Goal: Task Accomplishment & Management: Use online tool/utility

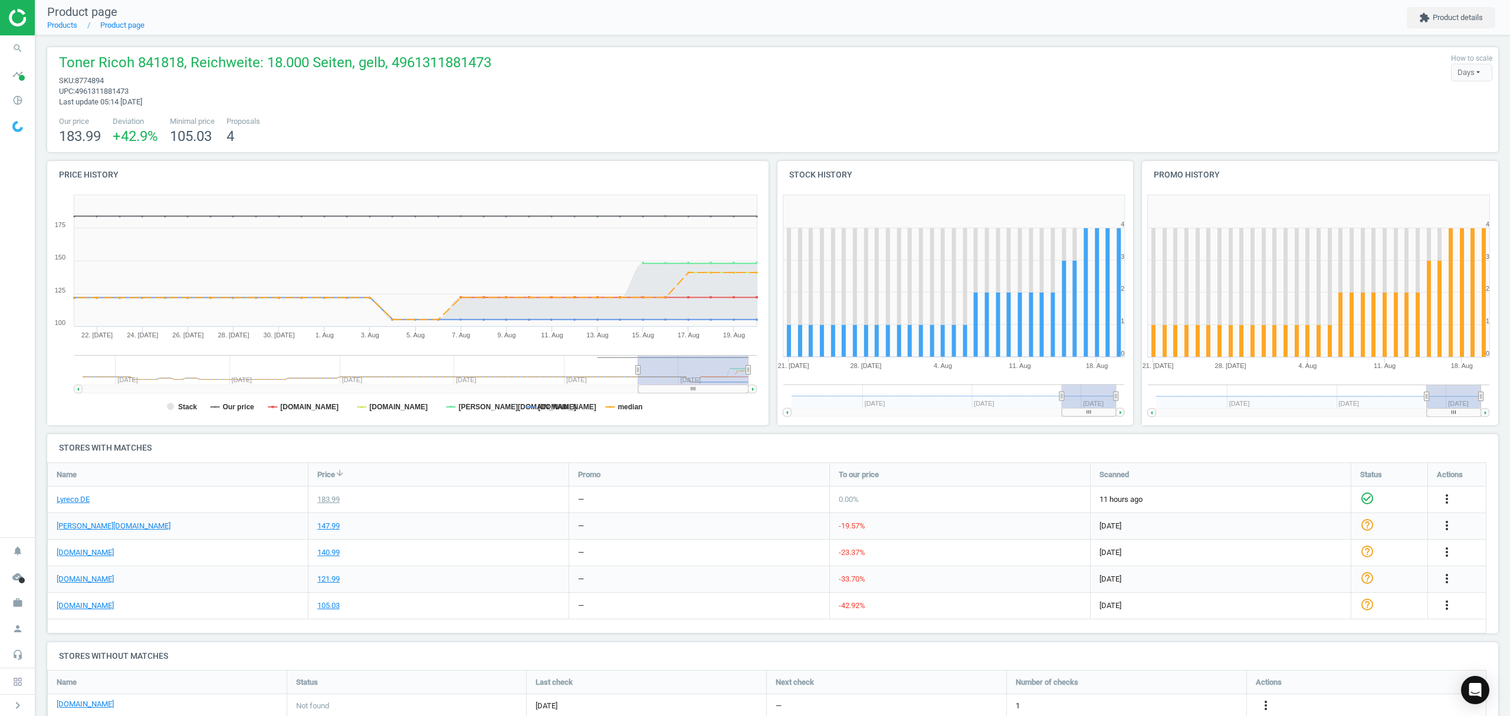
click at [19, 15] on img at bounding box center [51, 18] width 84 height 18
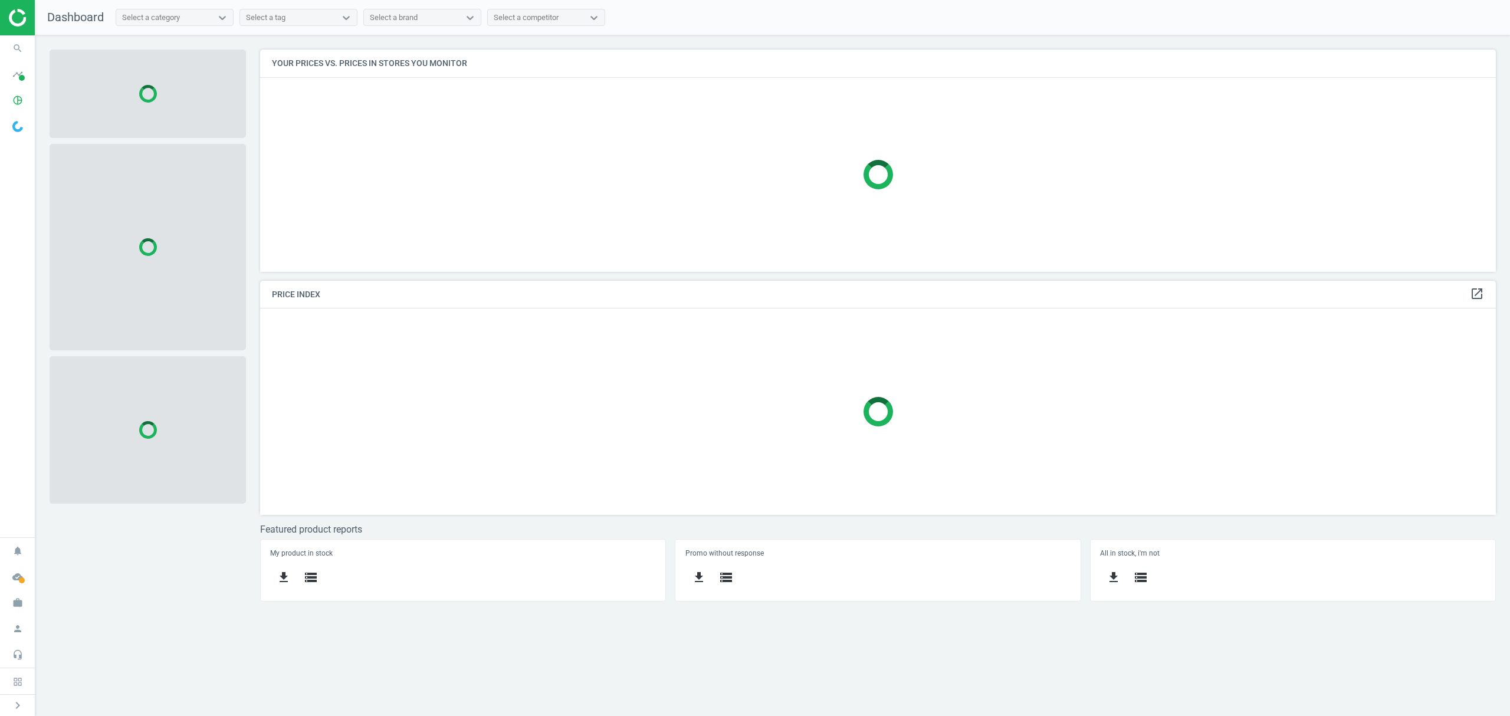
scroll to position [247, 1260]
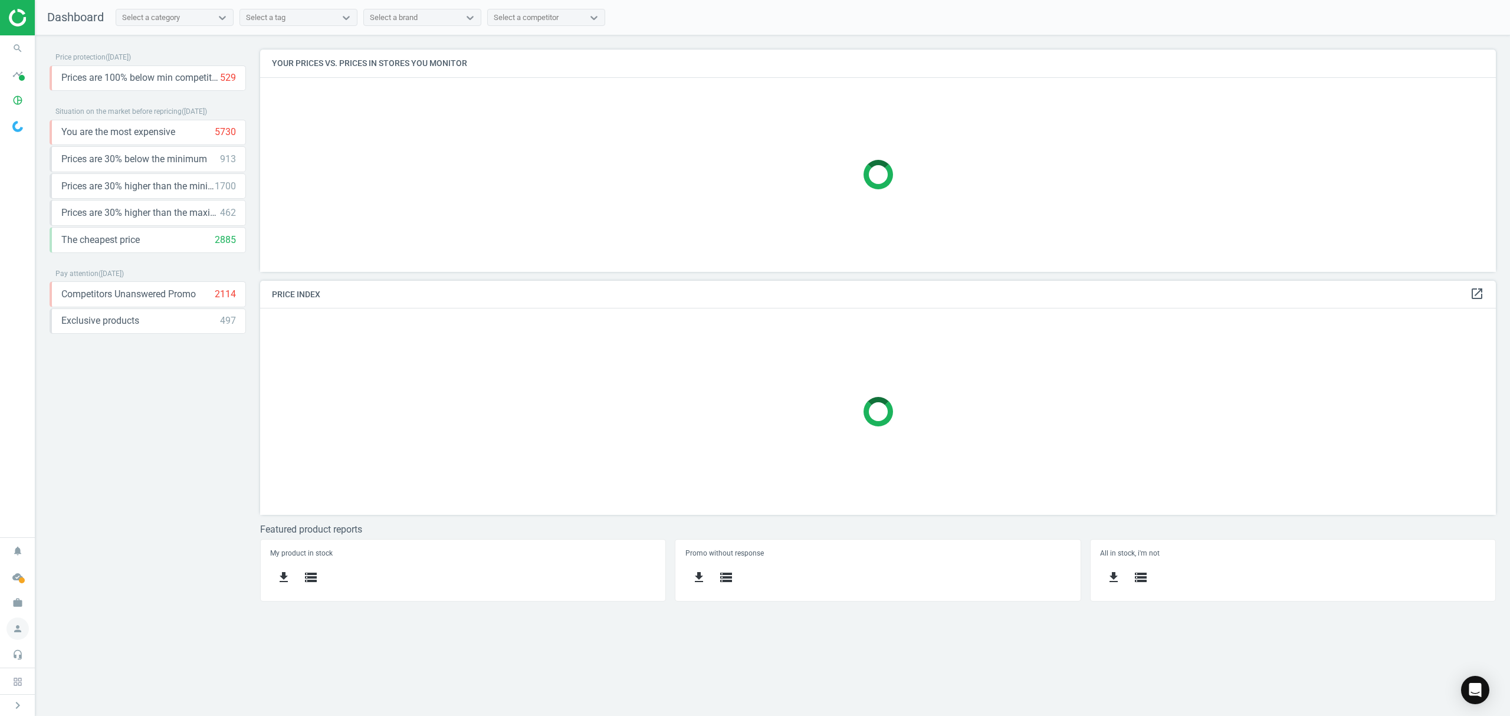
click at [15, 619] on icon "person" at bounding box center [17, 628] width 22 height 22
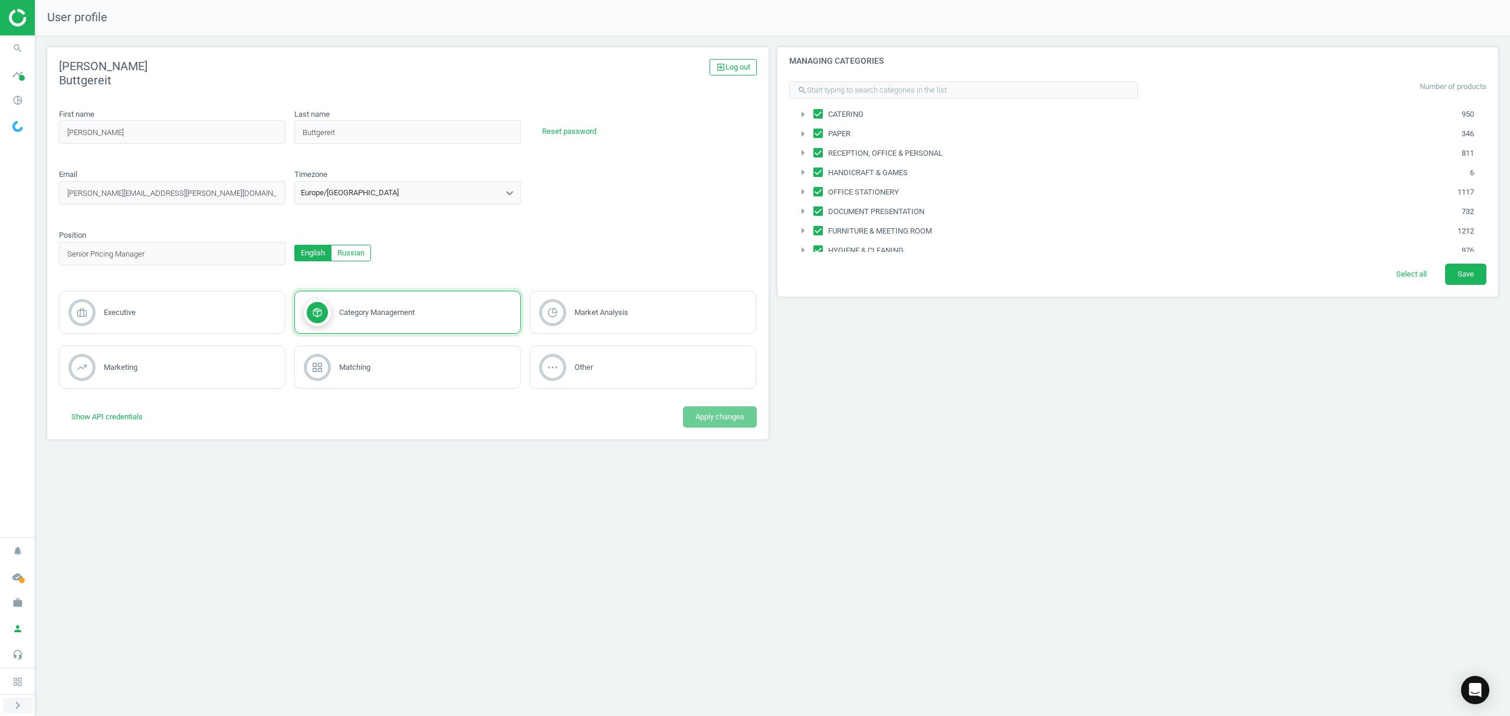
click at [14, 704] on icon "chevron_right" at bounding box center [18, 705] width 14 height 14
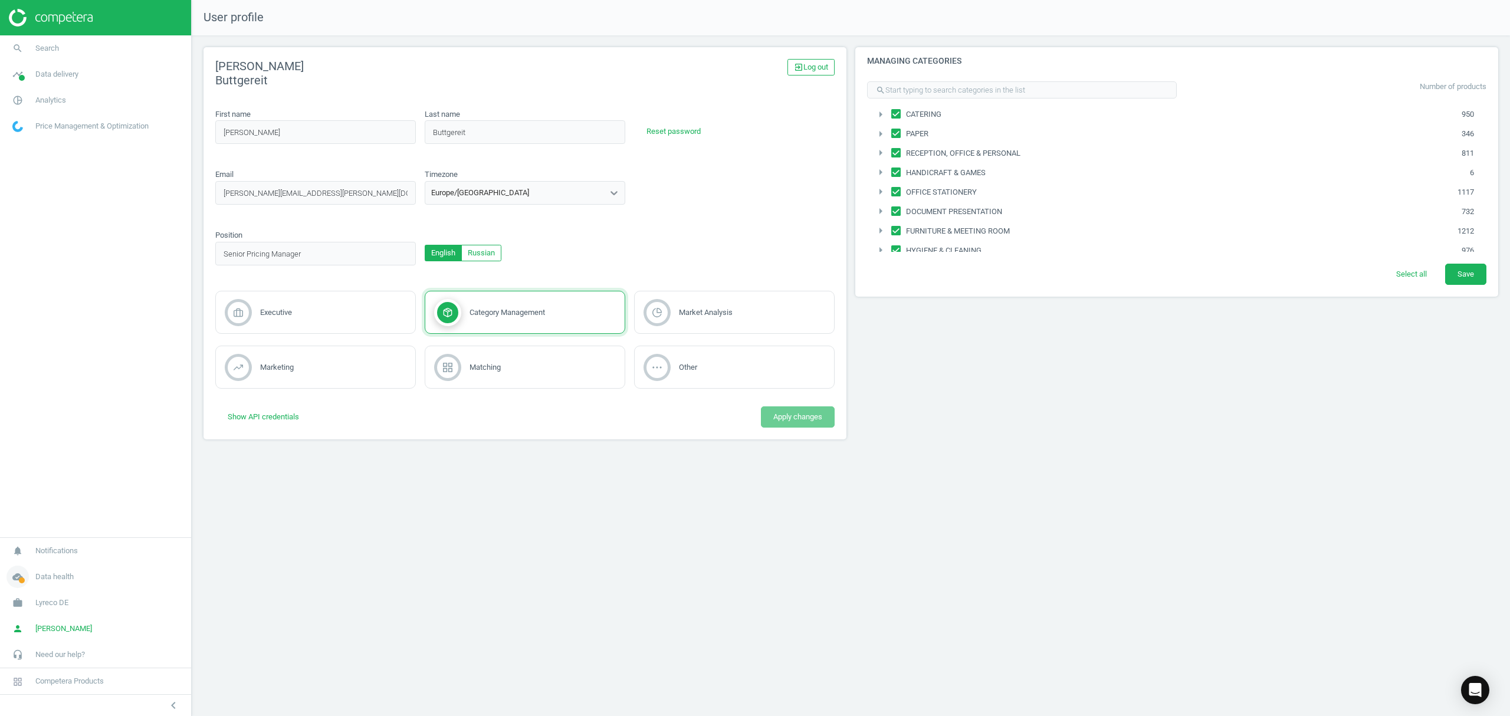
click at [24, 577] on span at bounding box center [22, 580] width 6 height 6
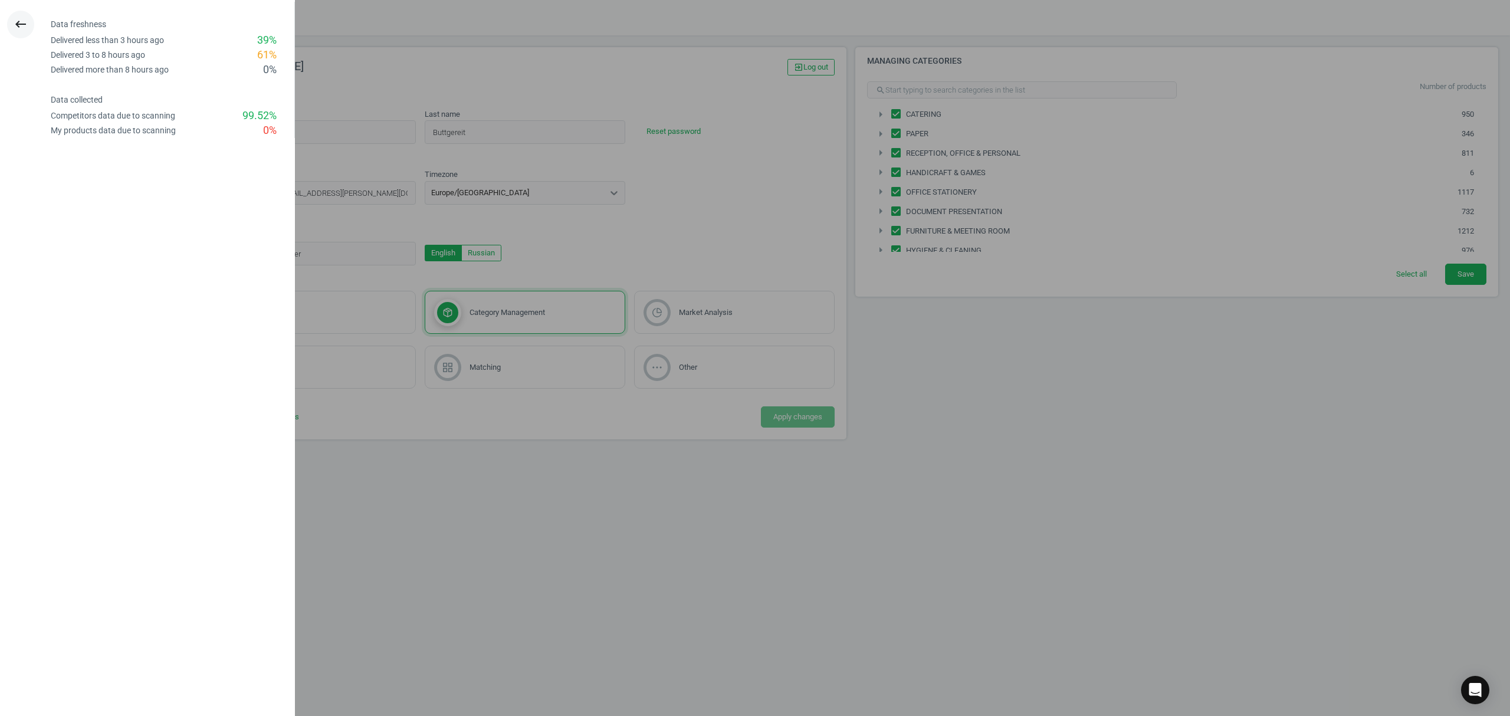
click at [17, 18] on icon "keyboard_backspace" at bounding box center [21, 24] width 14 height 14
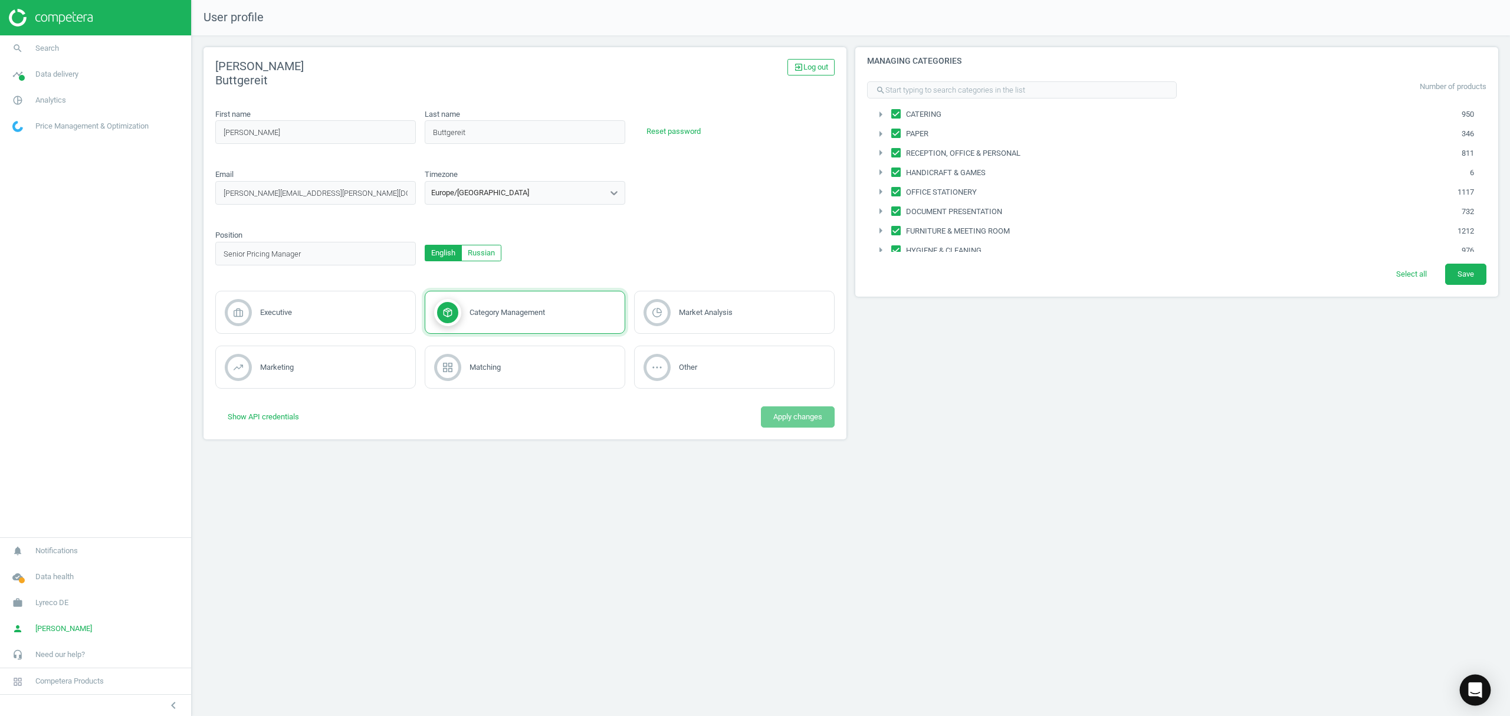
click at [1473, 691] on icon "Open Intercom Messenger" at bounding box center [1475, 689] width 14 height 15
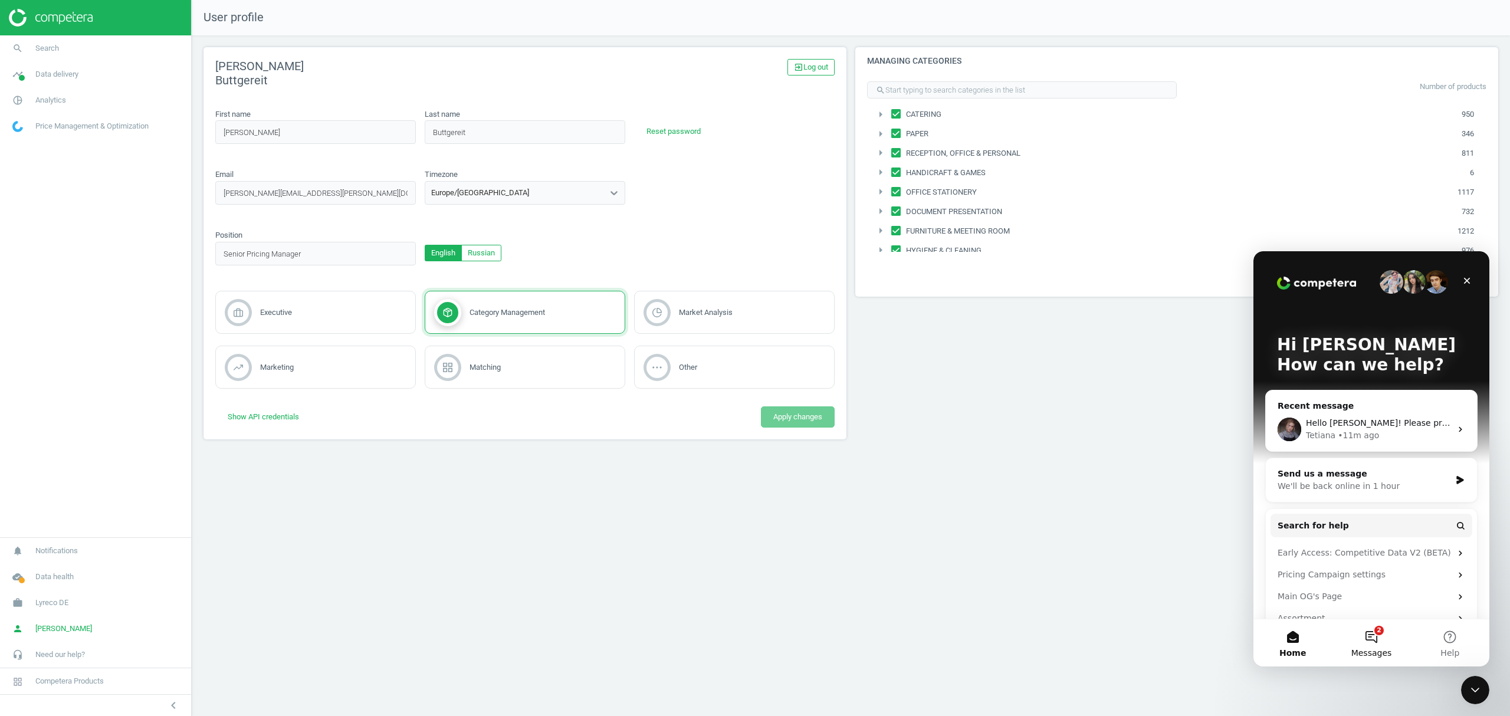
click at [1379, 649] on span "Messages" at bounding box center [1371, 653] width 41 height 8
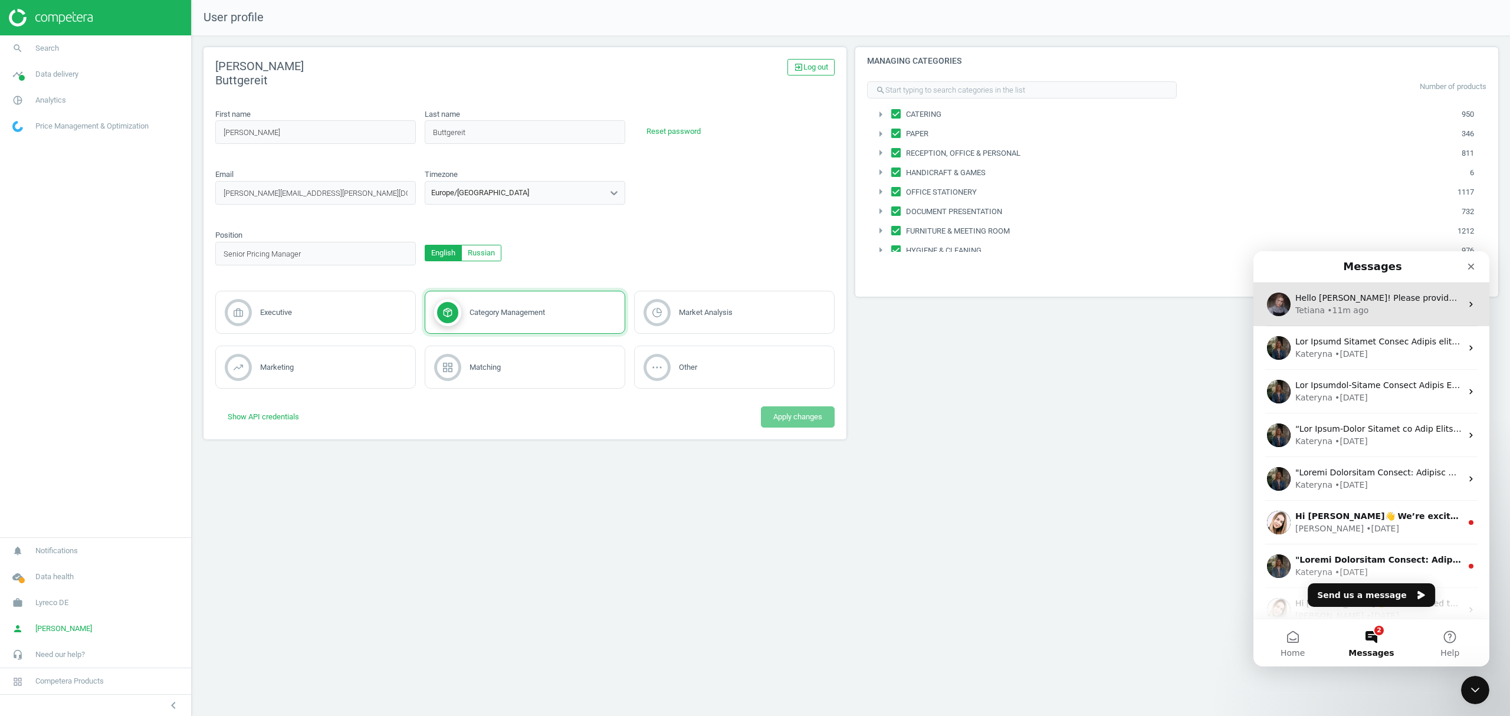
click at [1345, 306] on div "• 11m ago" at bounding box center [1347, 310] width 41 height 12
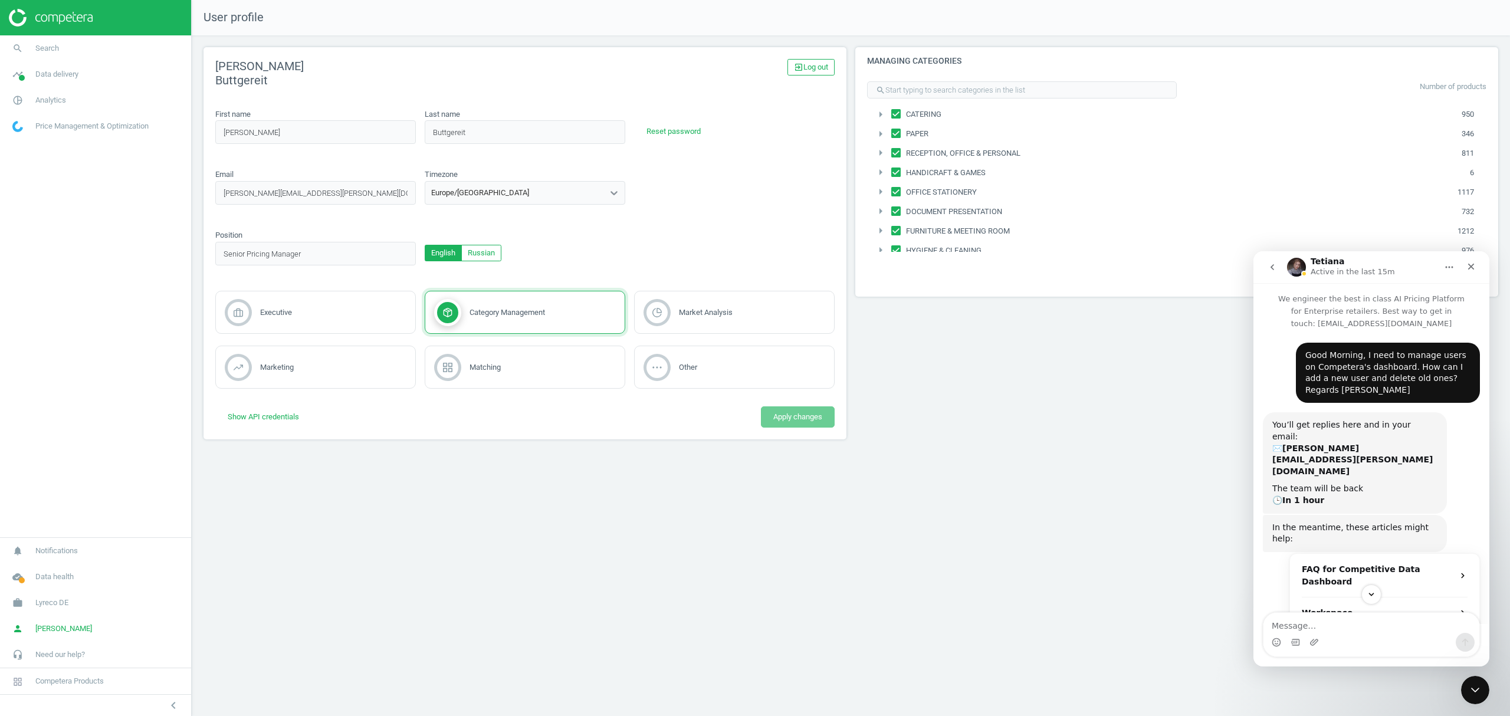
scroll to position [220, 0]
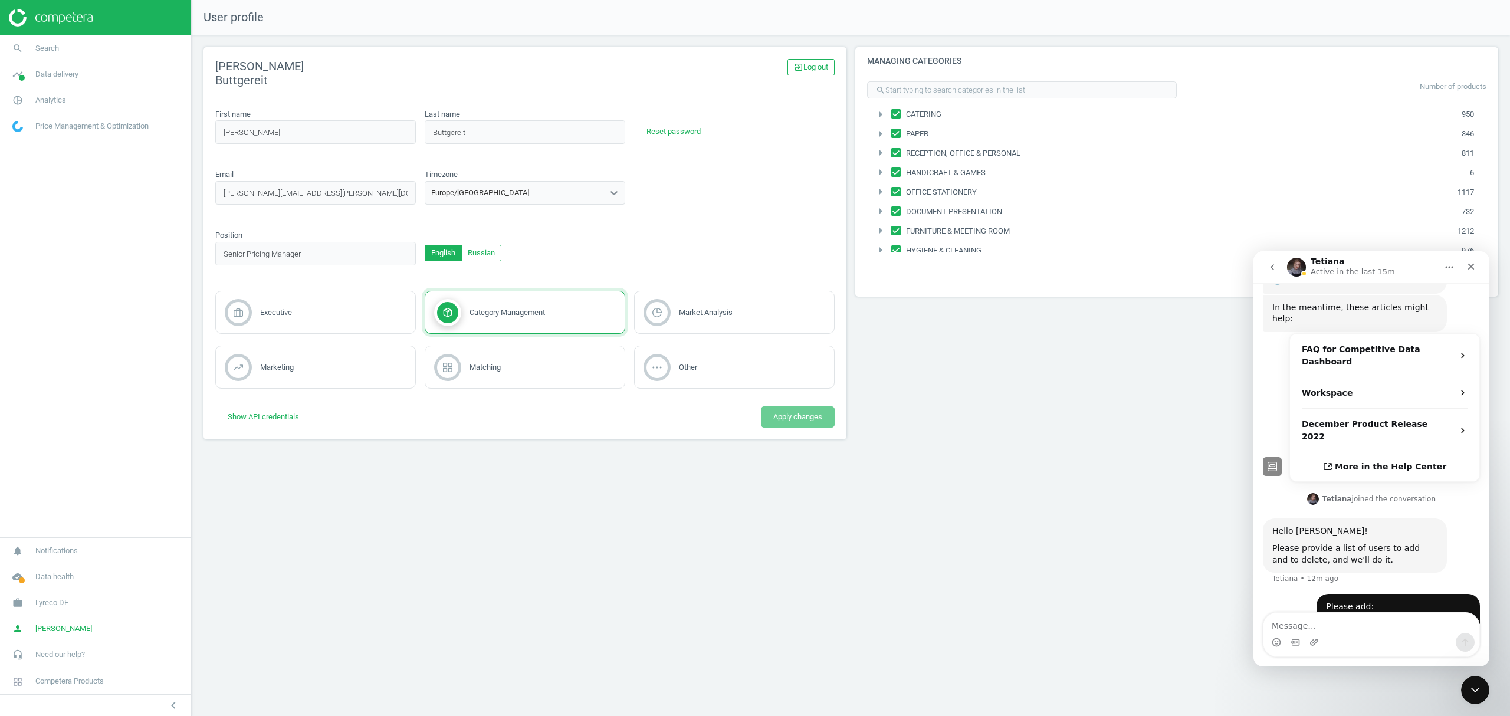
click at [15, 17] on img at bounding box center [51, 18] width 84 height 18
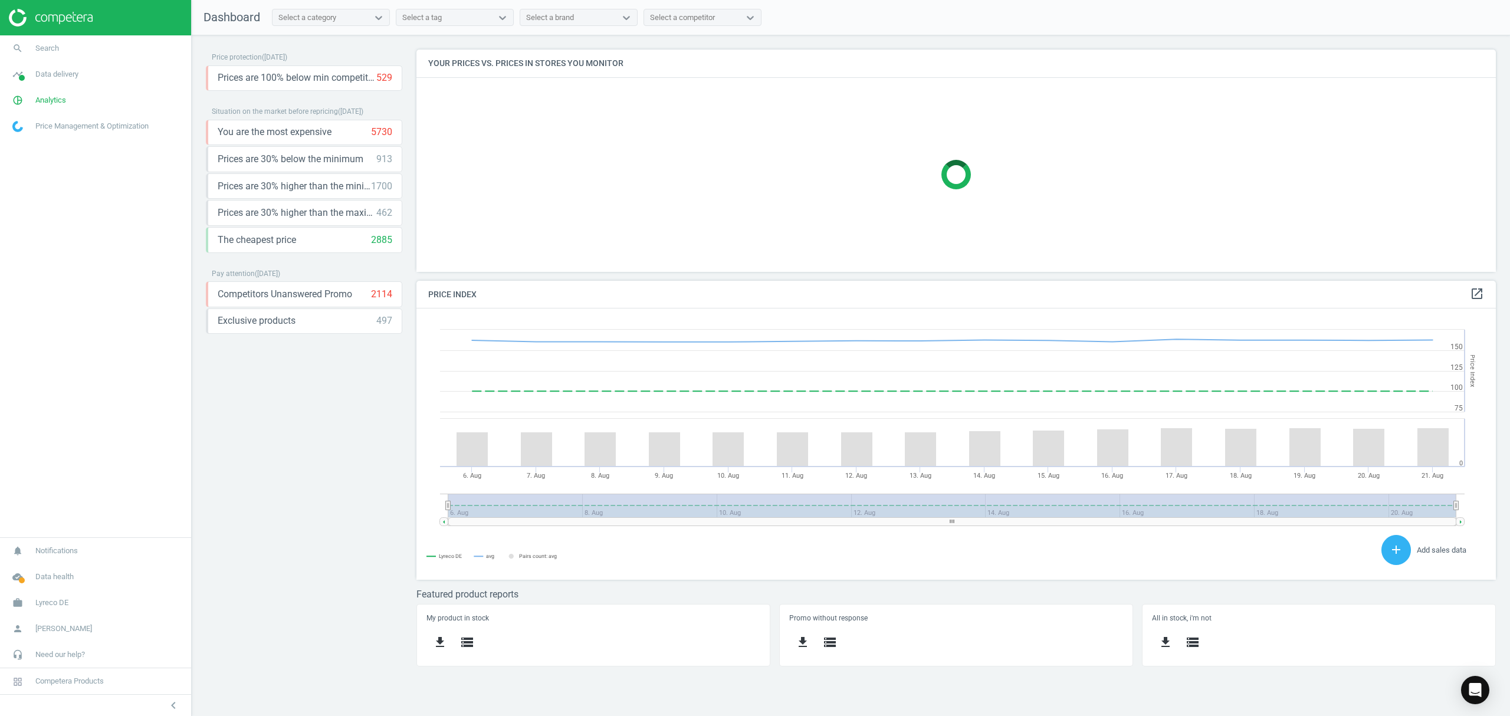
scroll to position [295, 1104]
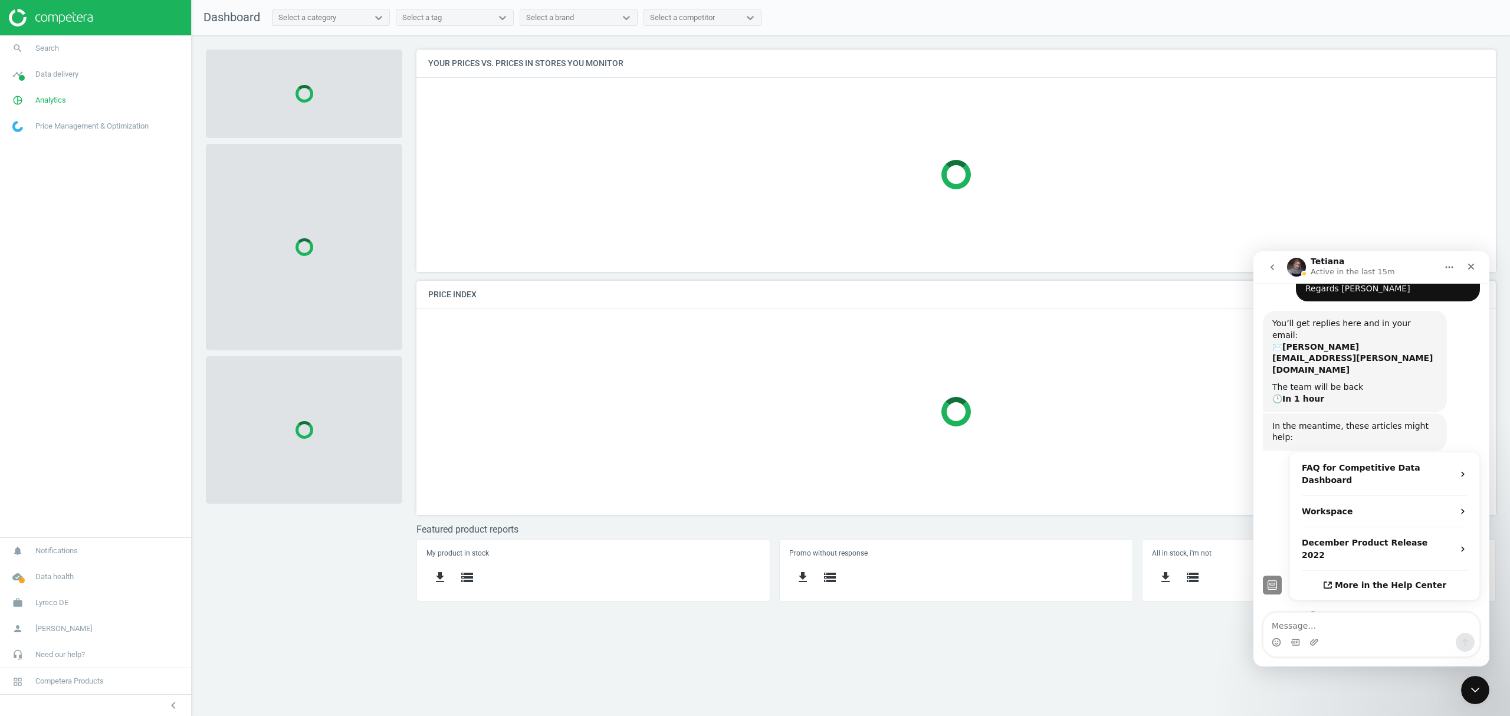
scroll to position [221, 0]
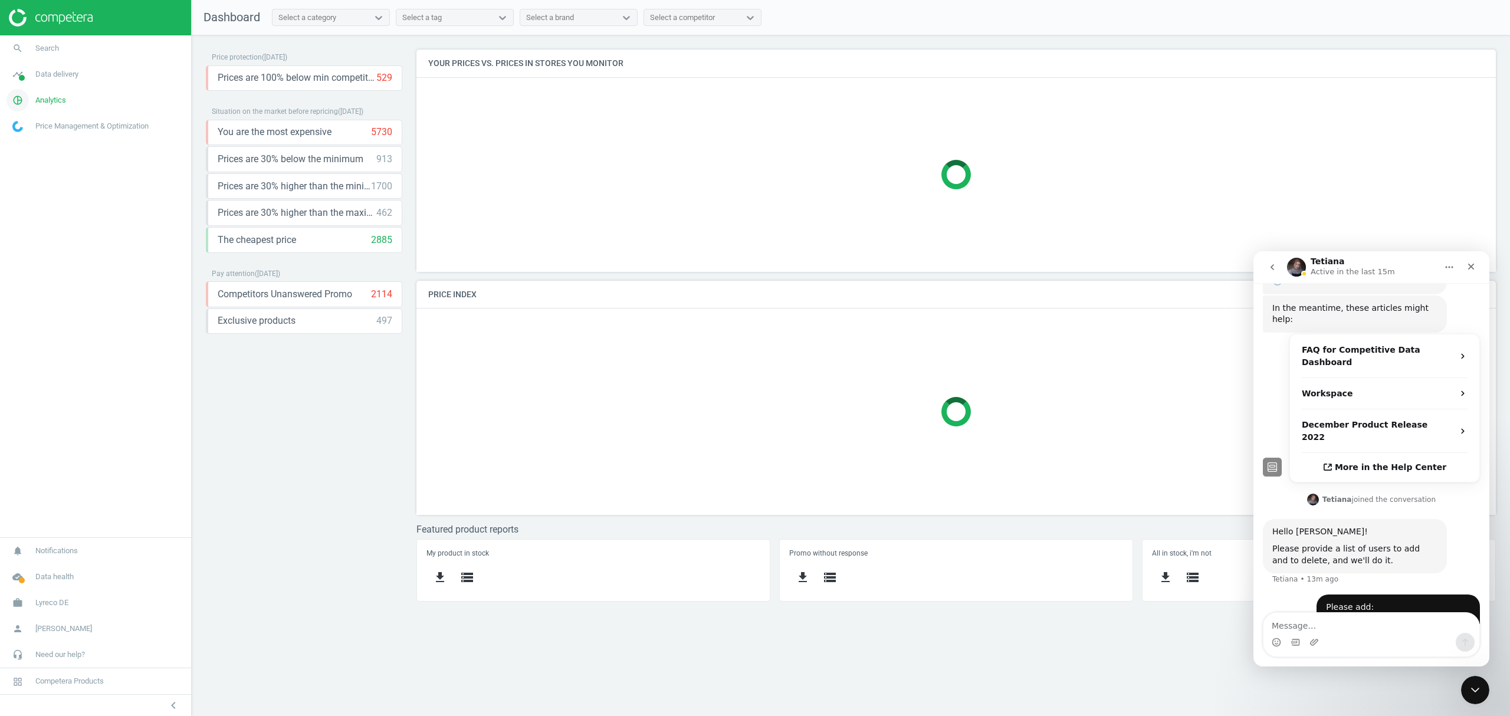
click at [10, 98] on icon "pie_chart_outlined" at bounding box center [17, 100] width 22 height 22
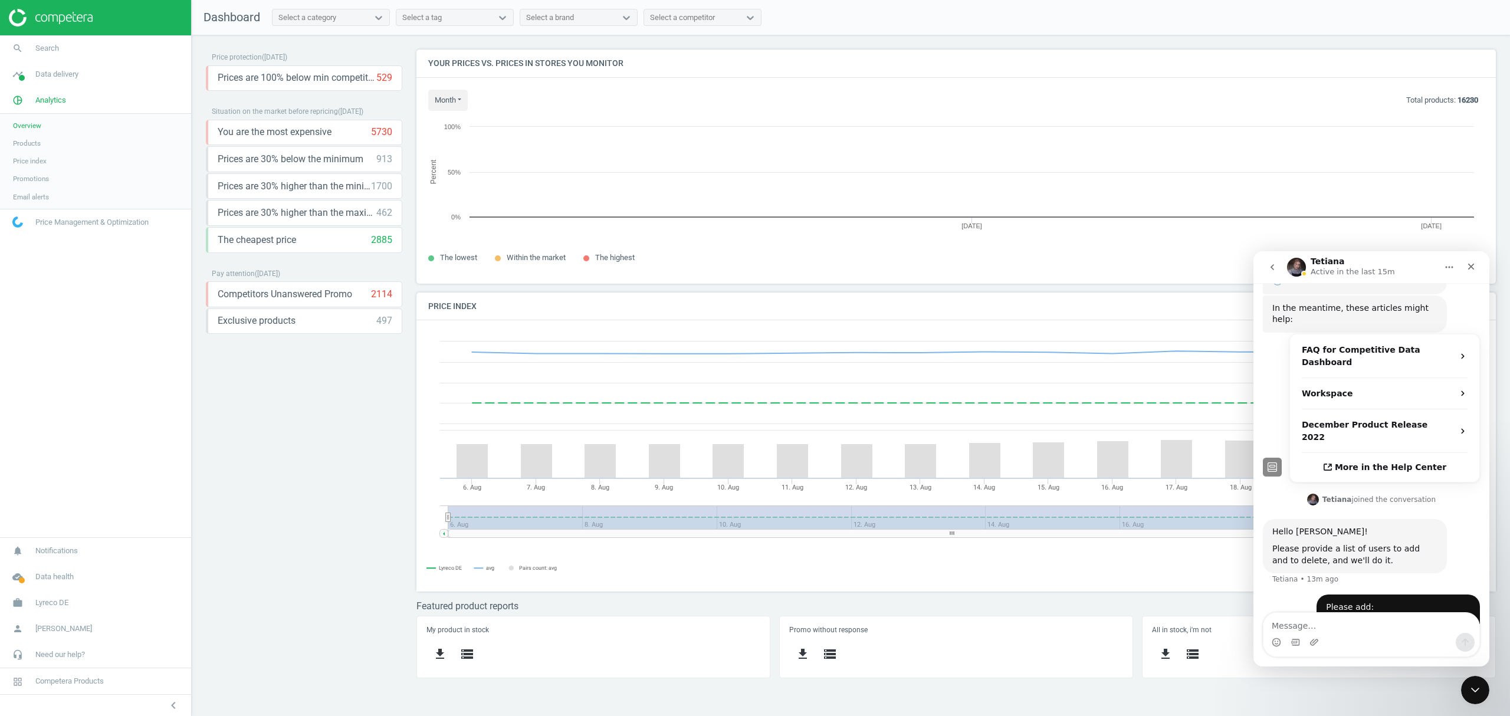
scroll to position [295, 1104]
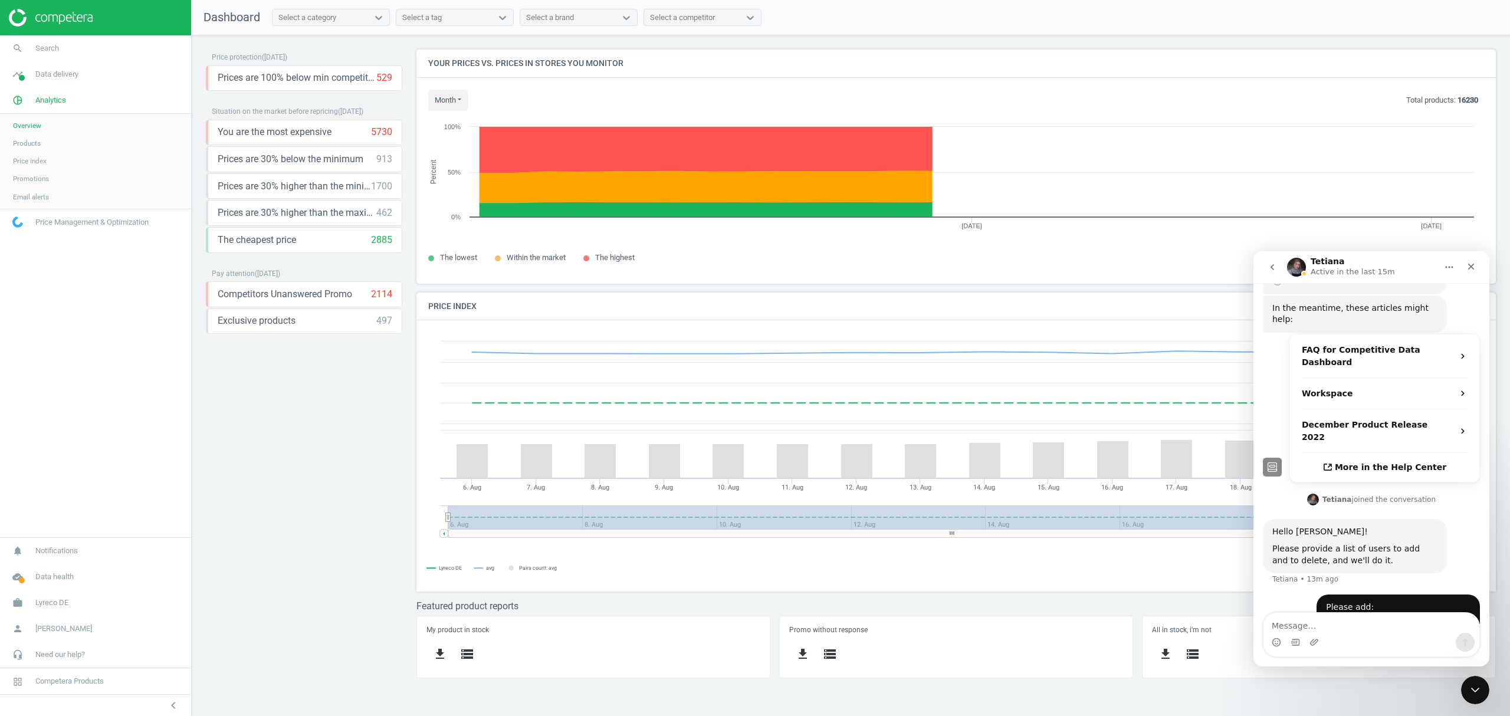
click at [29, 144] on span "Products" at bounding box center [27, 143] width 28 height 9
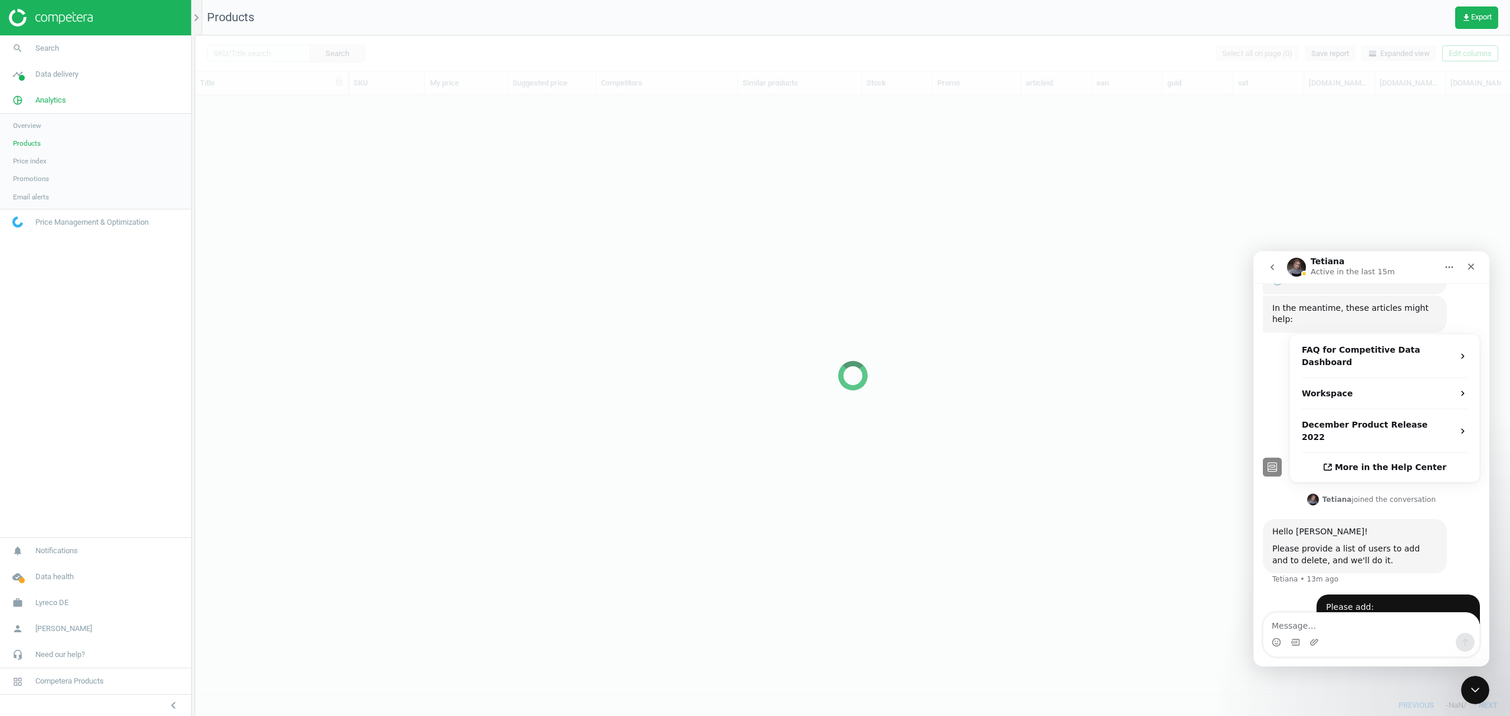
scroll to position [574, 1303]
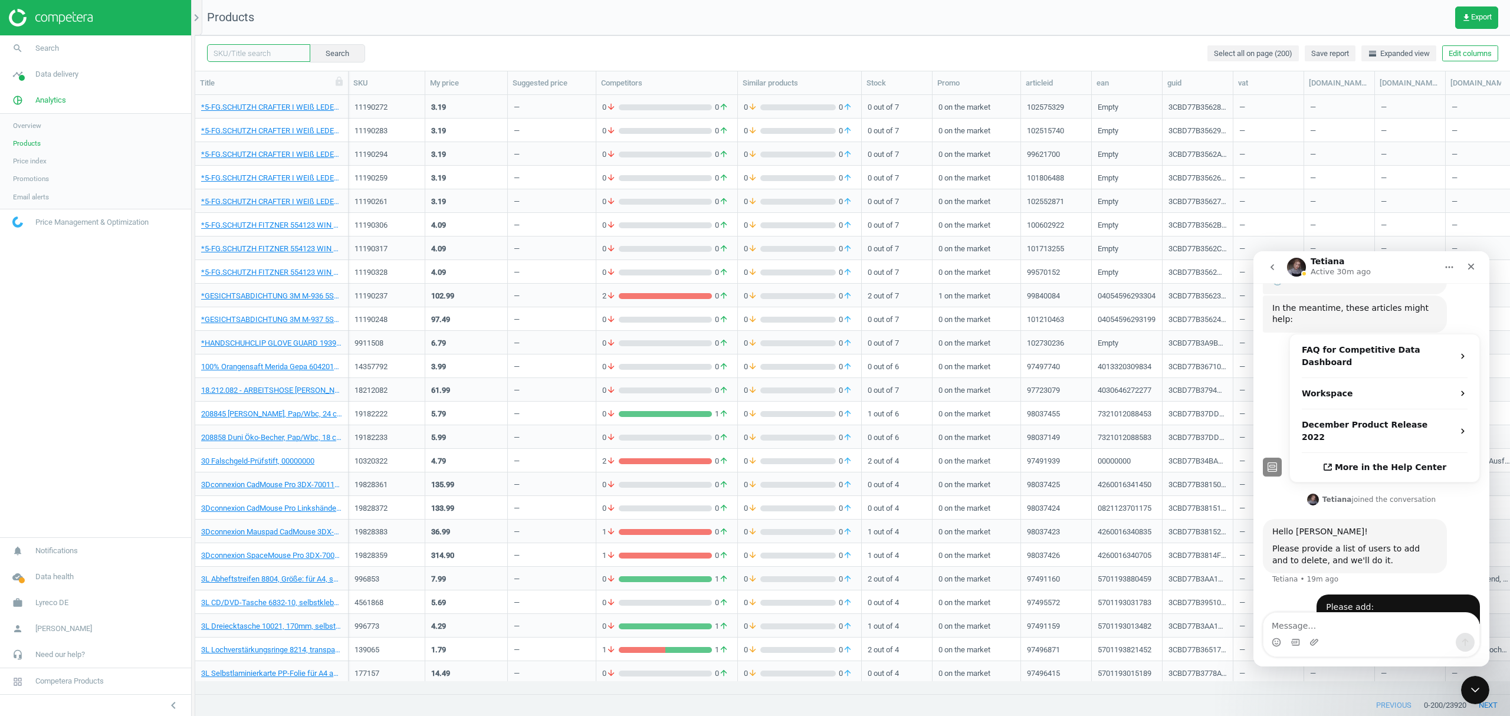
drag, startPoint x: 248, startPoint y: 50, endPoint x: 281, endPoint y: 47, distance: 33.7
click at [248, 50] on input "text" at bounding box center [258, 53] width 103 height 18
paste input "15578495"
type input "15578495"
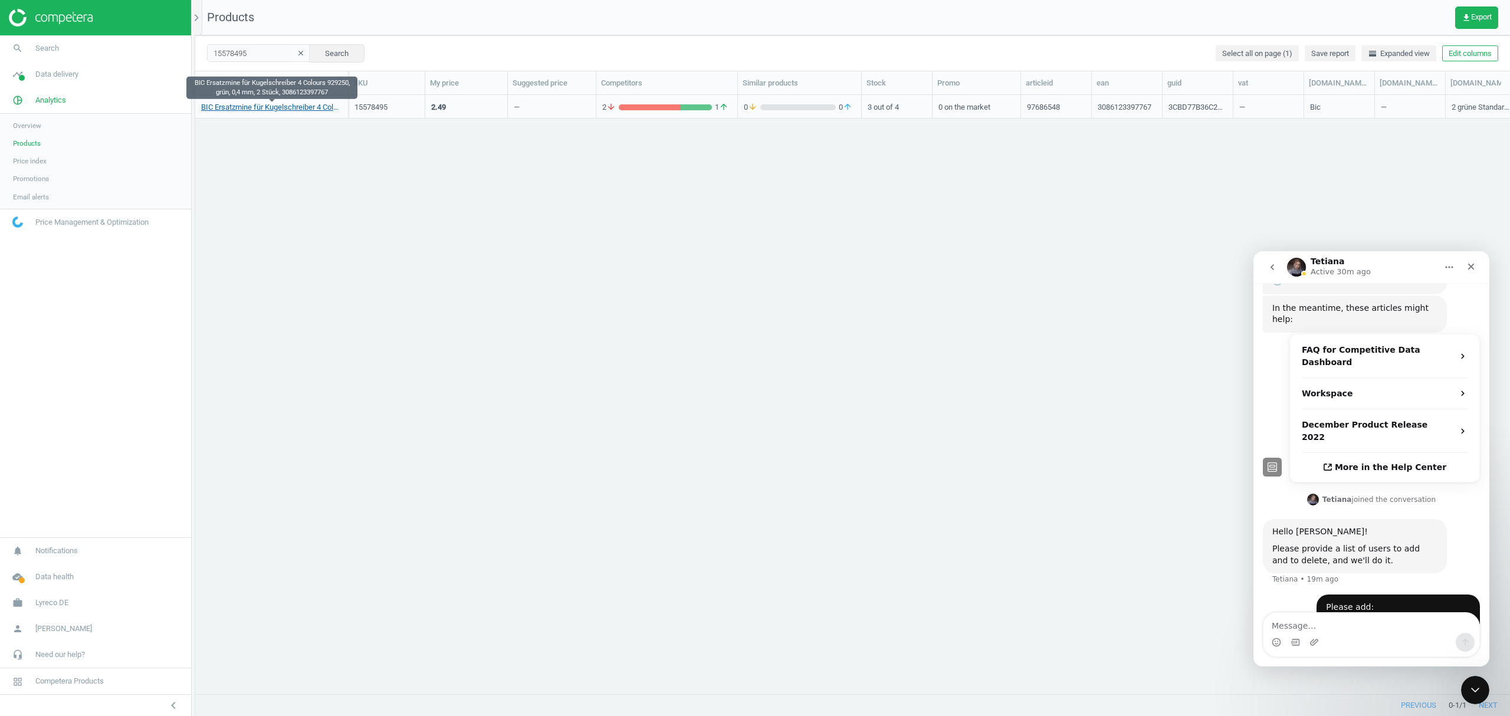
click at [272, 109] on link "BIC Ersatzmine für Kugelschreiber 4 Colours 929250, grün, 0,4 mm, 2 Stück, 3086…" at bounding box center [271, 107] width 141 height 11
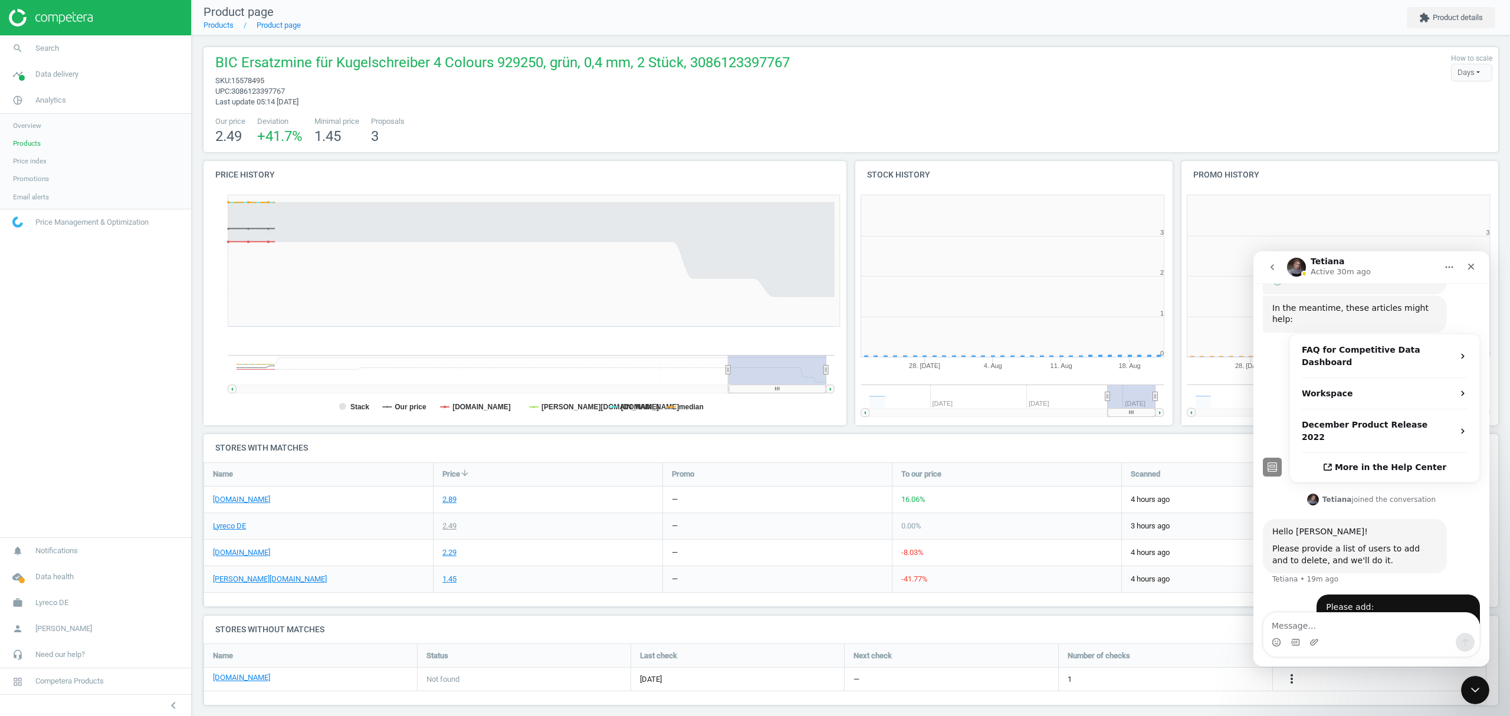
scroll to position [260, 338]
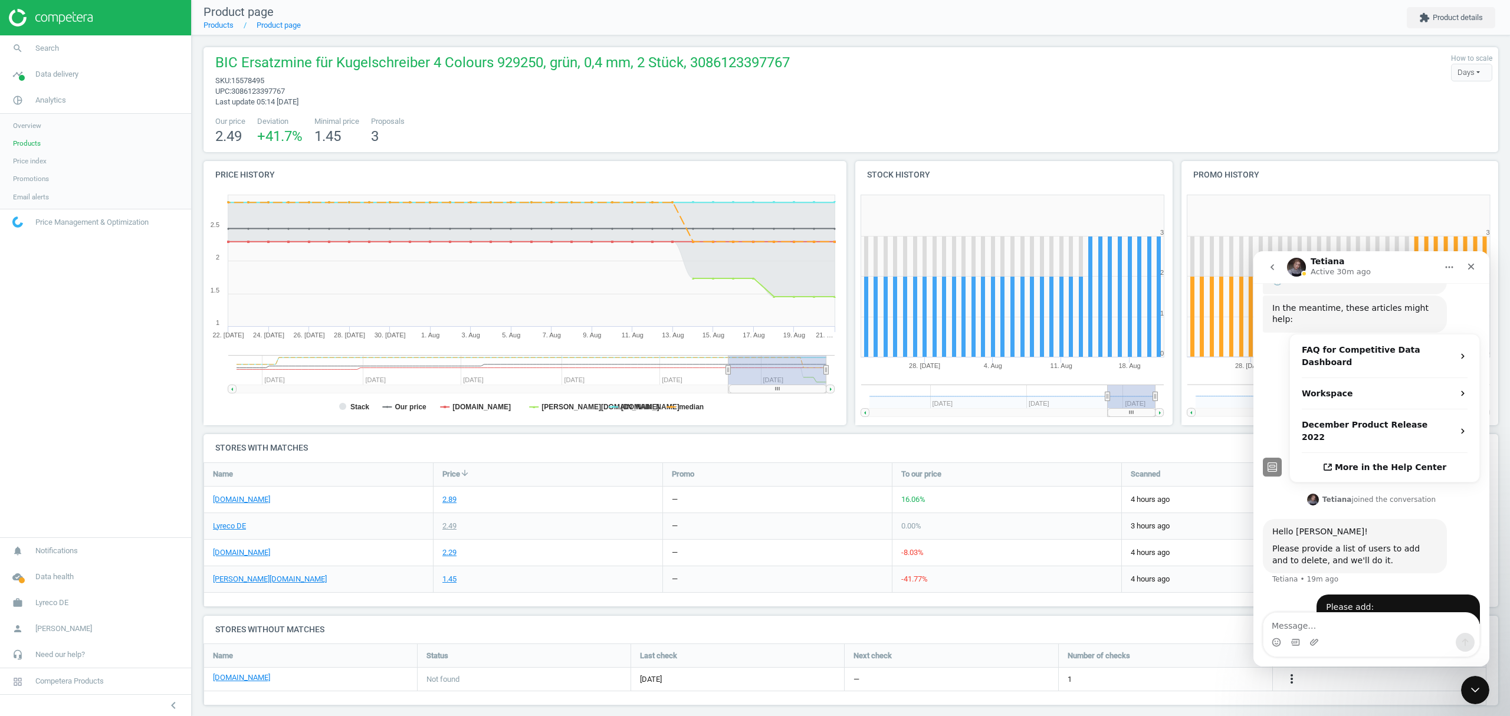
click at [1441, 264] on button "Home" at bounding box center [1449, 267] width 22 height 22
click at [1471, 266] on icon "Close" at bounding box center [1470, 266] width 9 height 9
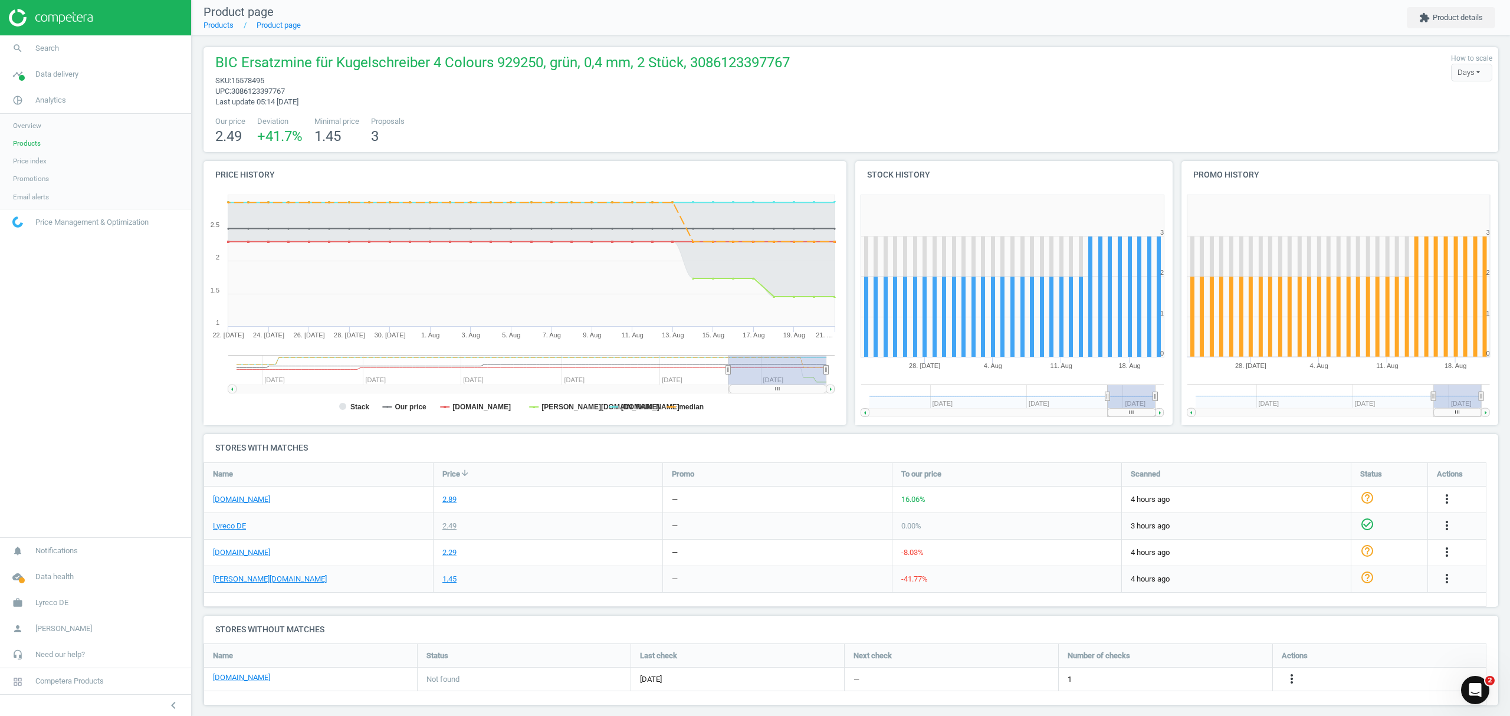
scroll to position [220, 0]
click at [1447, 574] on icon "more_vert" at bounding box center [1447, 578] width 14 height 14
click at [1328, 604] on link "Edit URL/product option" at bounding box center [1355, 606] width 162 height 18
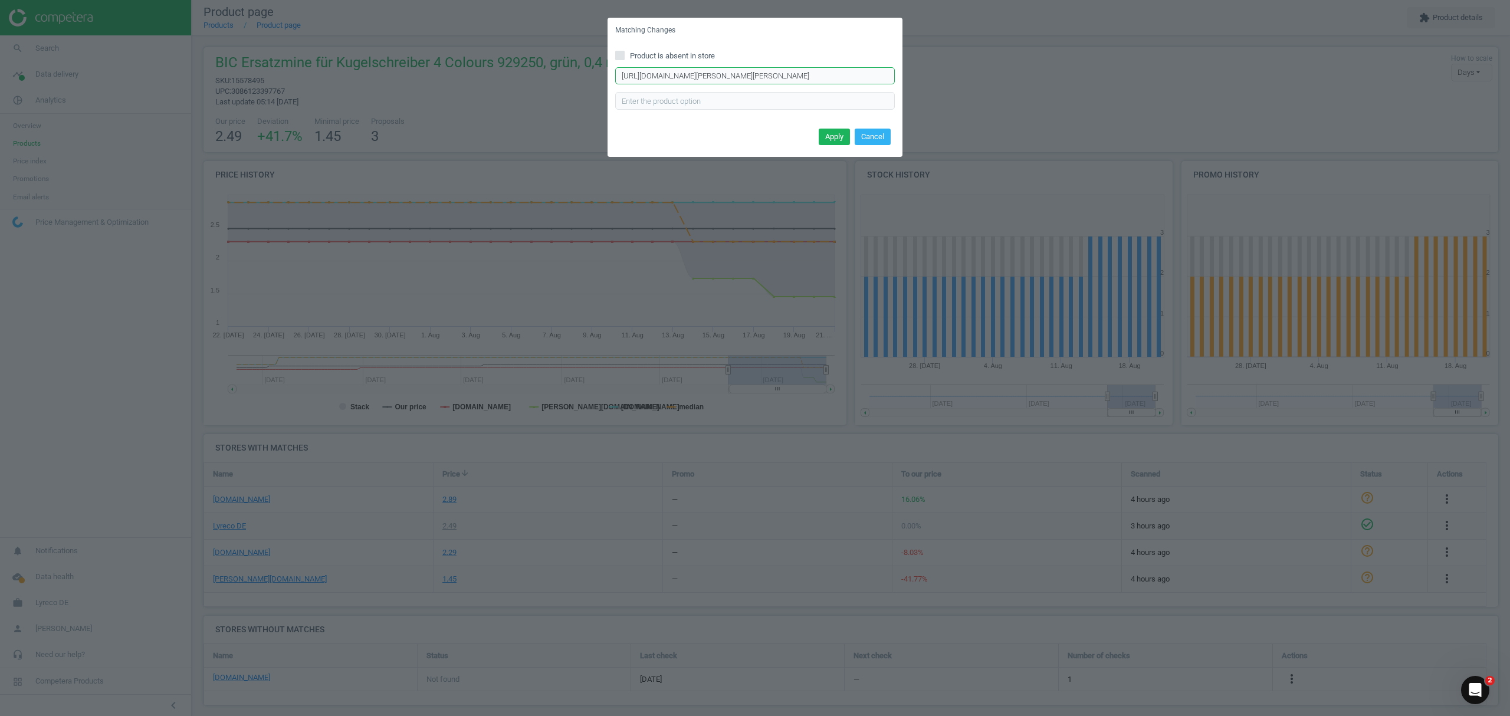
click at [793, 78] on input "[URL][DOMAIN_NAME][PERSON_NAME][PERSON_NAME]" at bounding box center [755, 76] width 280 height 18
click at [828, 140] on button "Apply" at bounding box center [834, 137] width 31 height 17
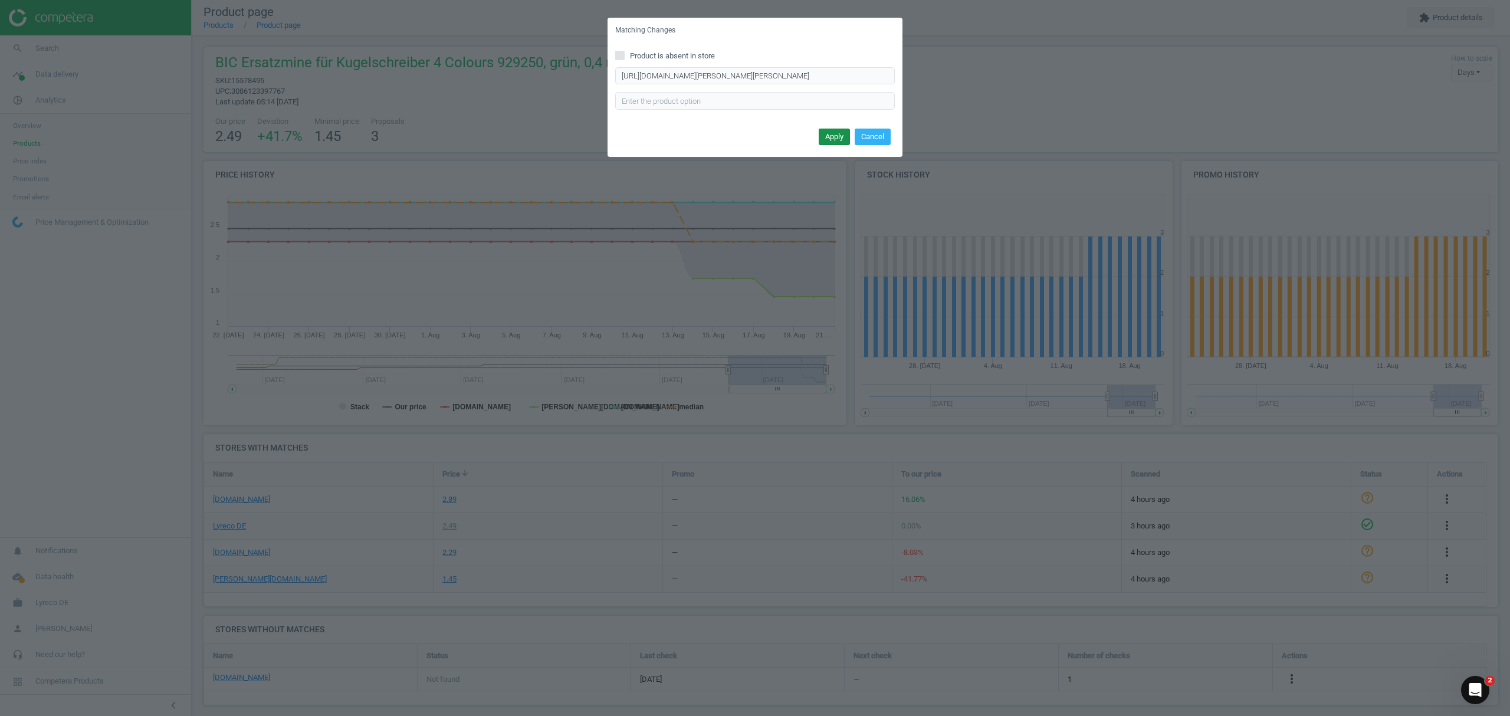
scroll to position [0, 0]
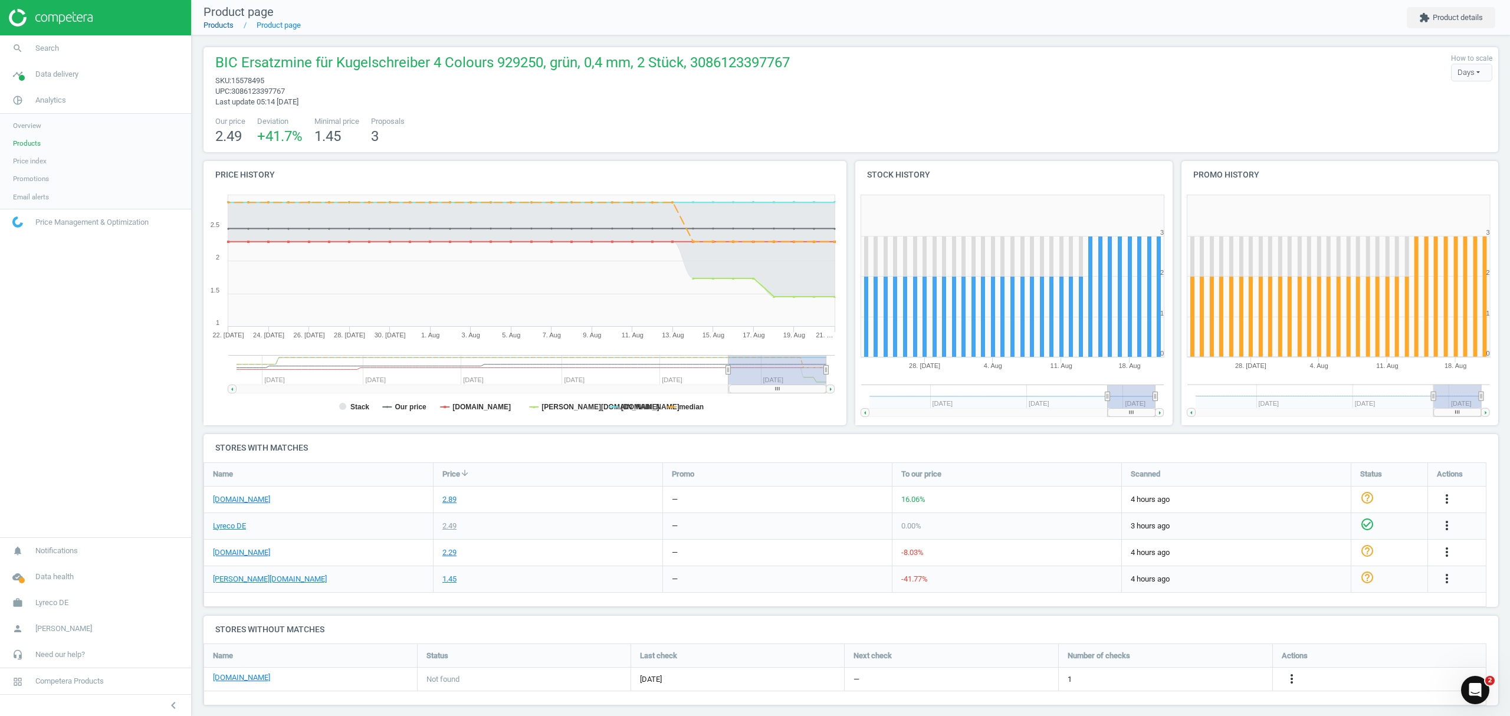
click at [211, 28] on link "Products" at bounding box center [218, 25] width 30 height 9
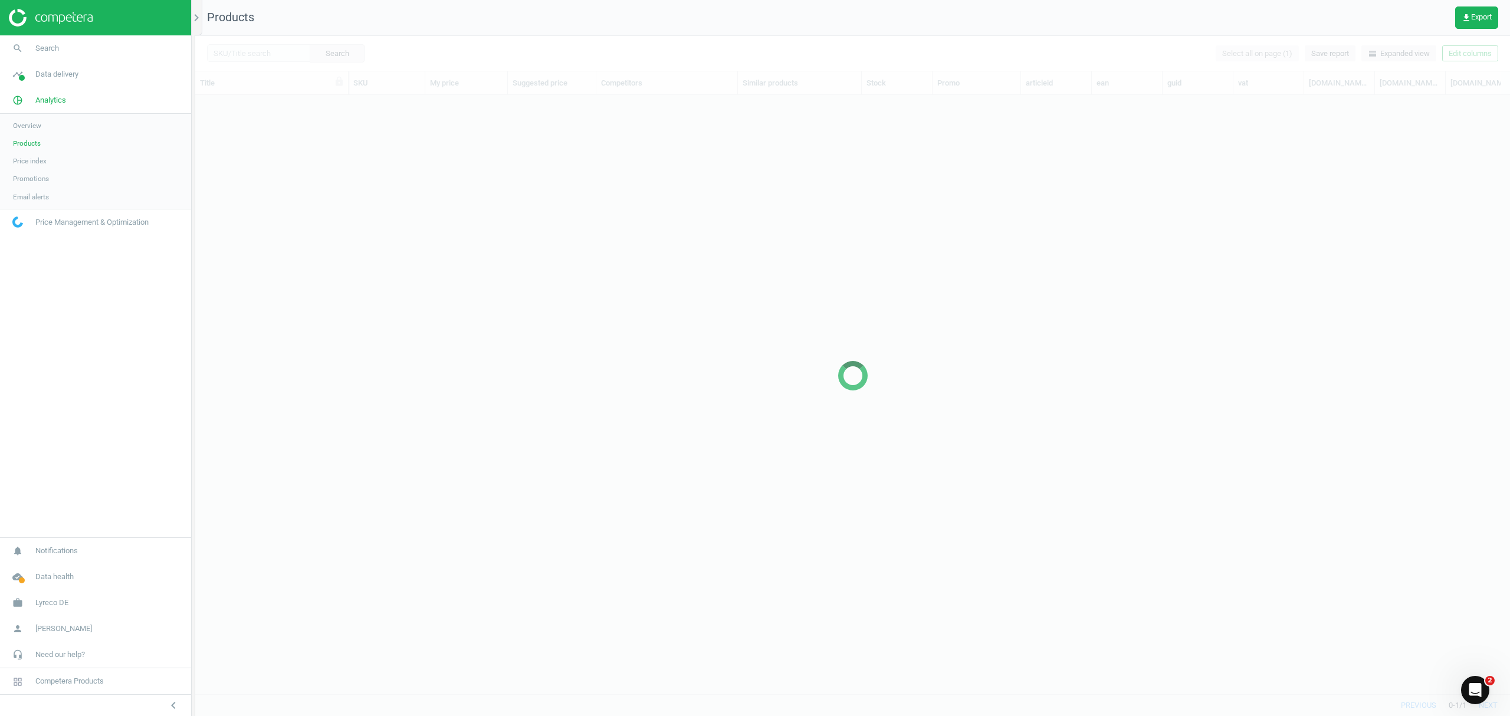
scroll to position [574, 1303]
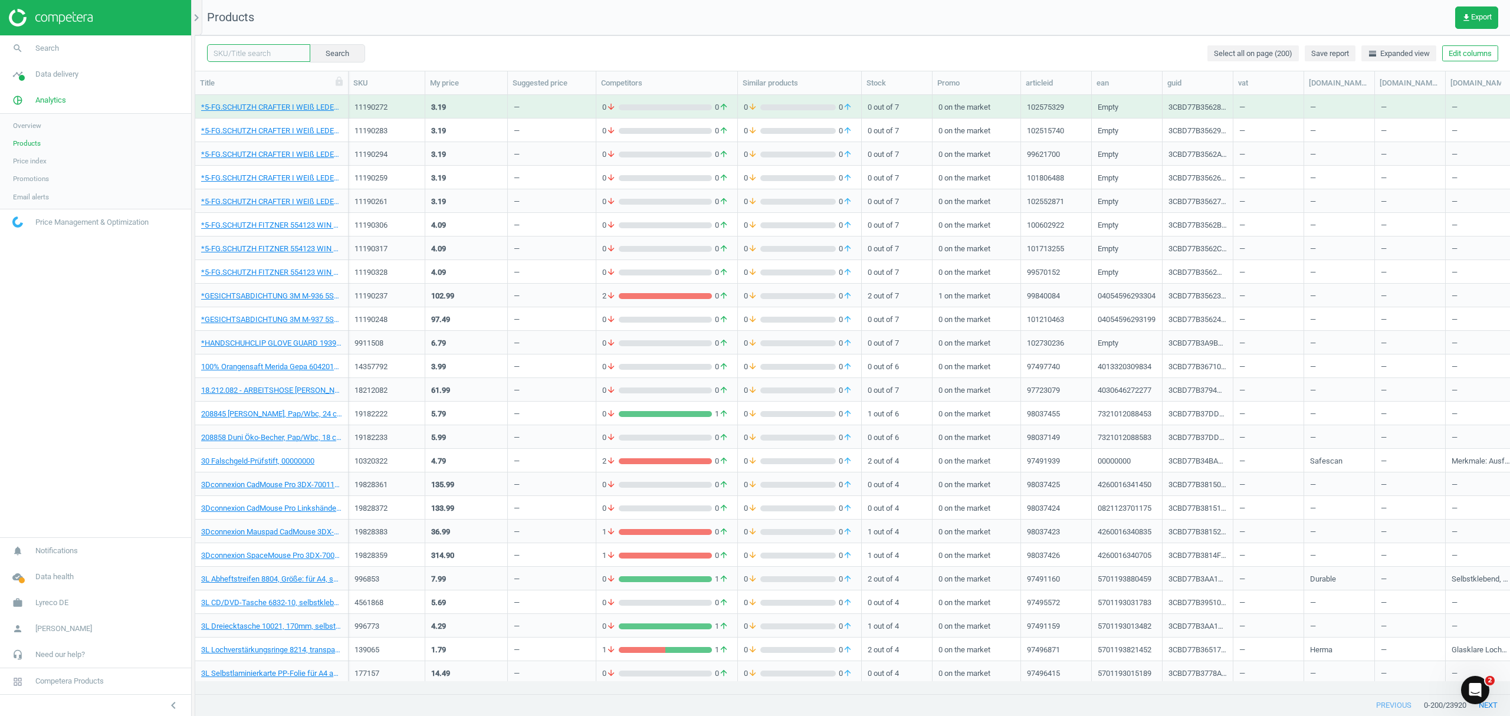
click at [251, 52] on input "text" at bounding box center [258, 53] width 103 height 18
paste input "5470161"
type input "5470161"
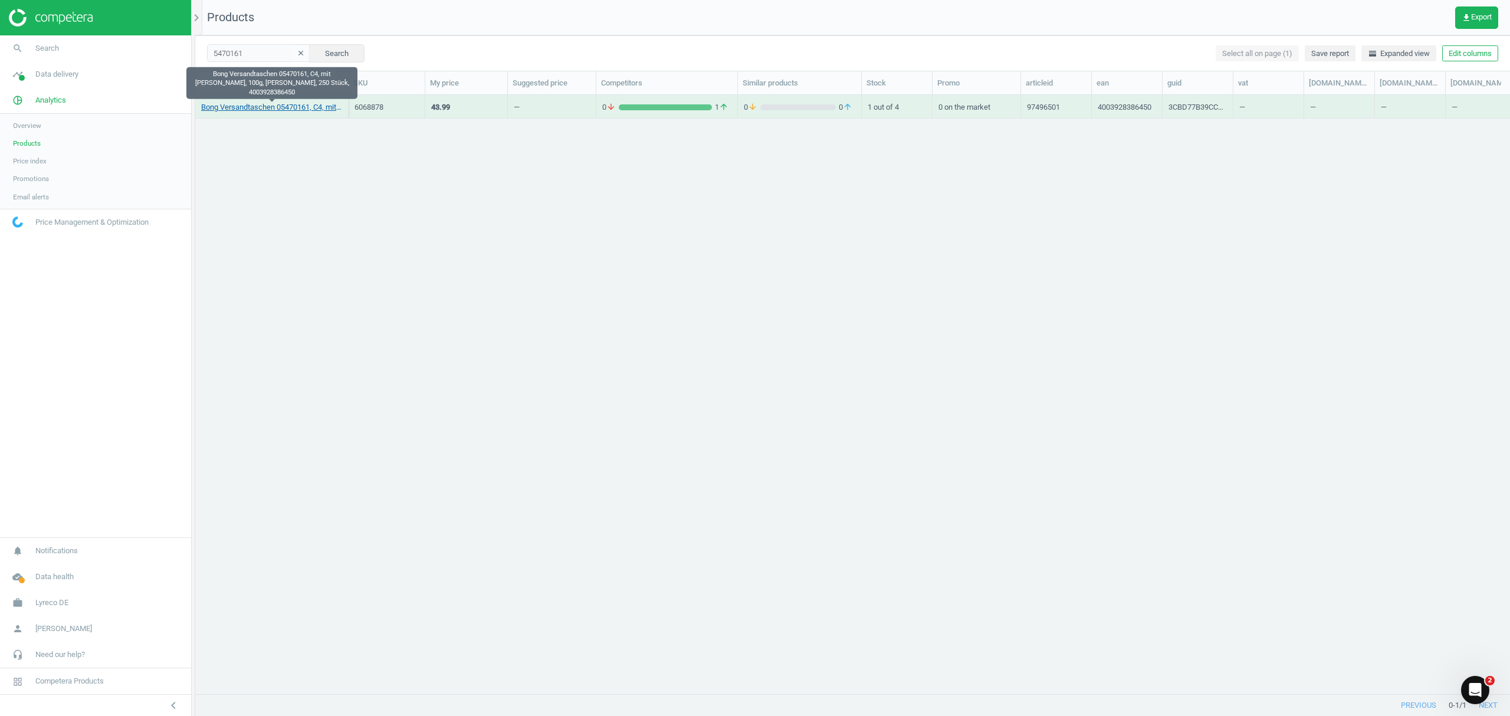
click at [261, 107] on link "Bong Versandtaschen 05470161, C4, mit [PERSON_NAME], 100g, [PERSON_NAME], 250 S…" at bounding box center [271, 107] width 141 height 11
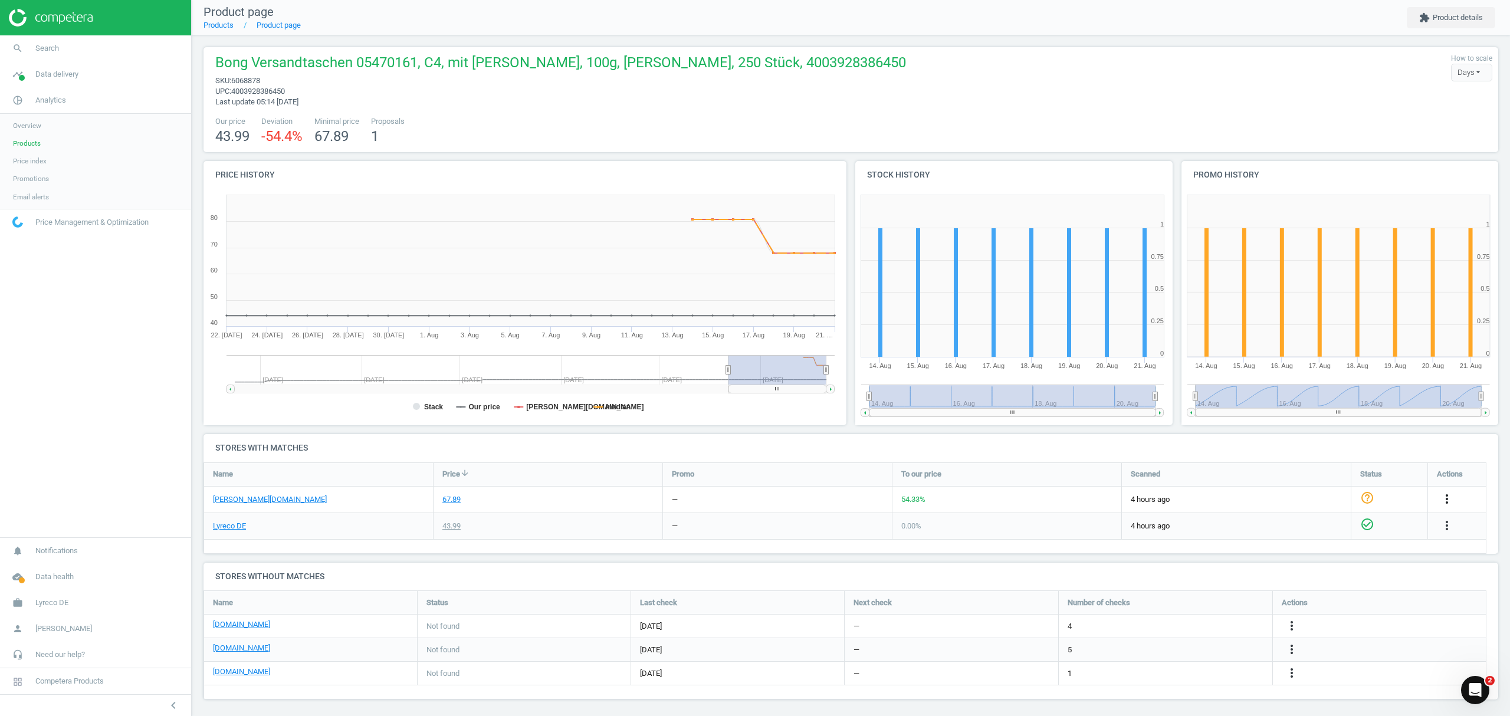
click at [1445, 497] on icon "more_vert" at bounding box center [1447, 499] width 14 height 14
click at [1319, 524] on link "Edit URL/product option" at bounding box center [1355, 527] width 162 height 18
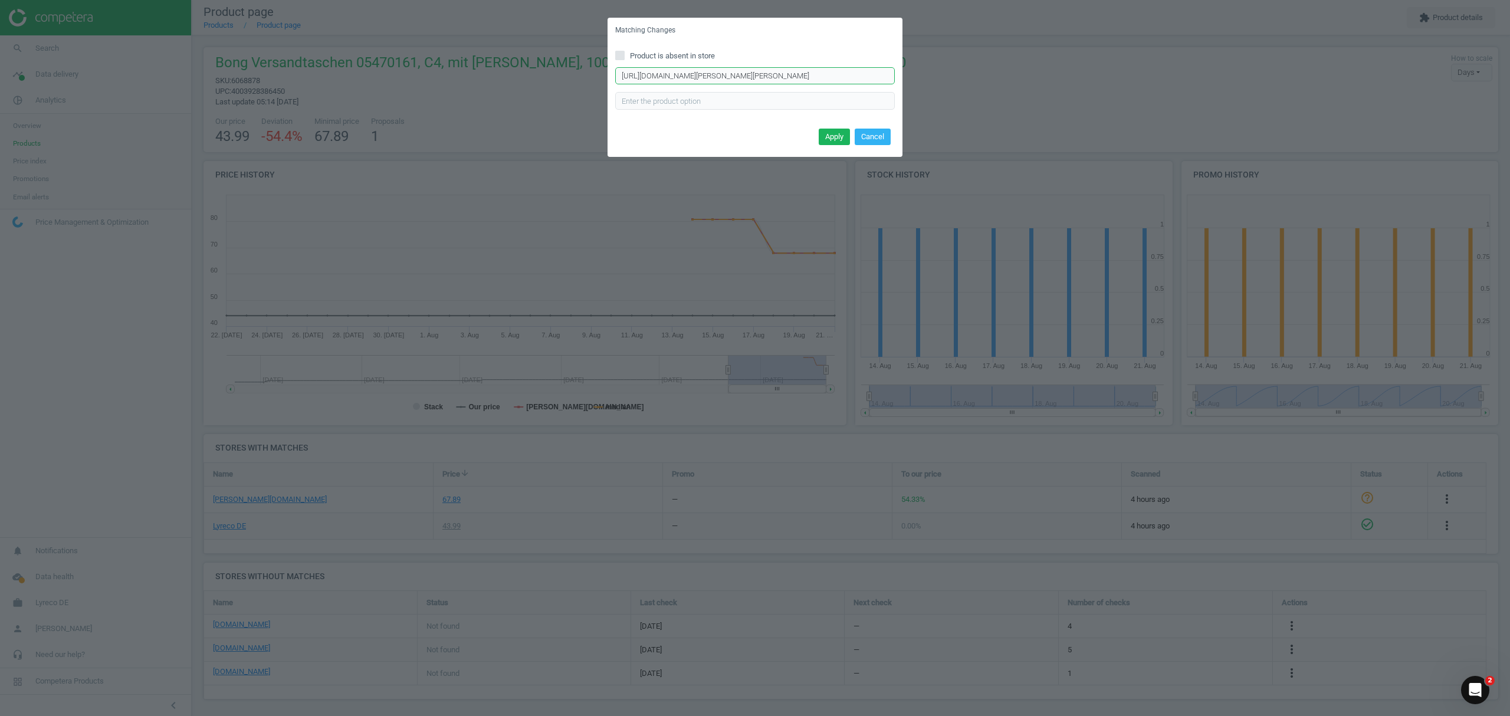
click at [770, 71] on input "[URL][DOMAIN_NAME][PERSON_NAME][PERSON_NAME]" at bounding box center [755, 76] width 280 height 18
paste input "ONG-250-Versandtaschen-TopSTAR-C4-120-gqm-mit-Fenster/379017/p"
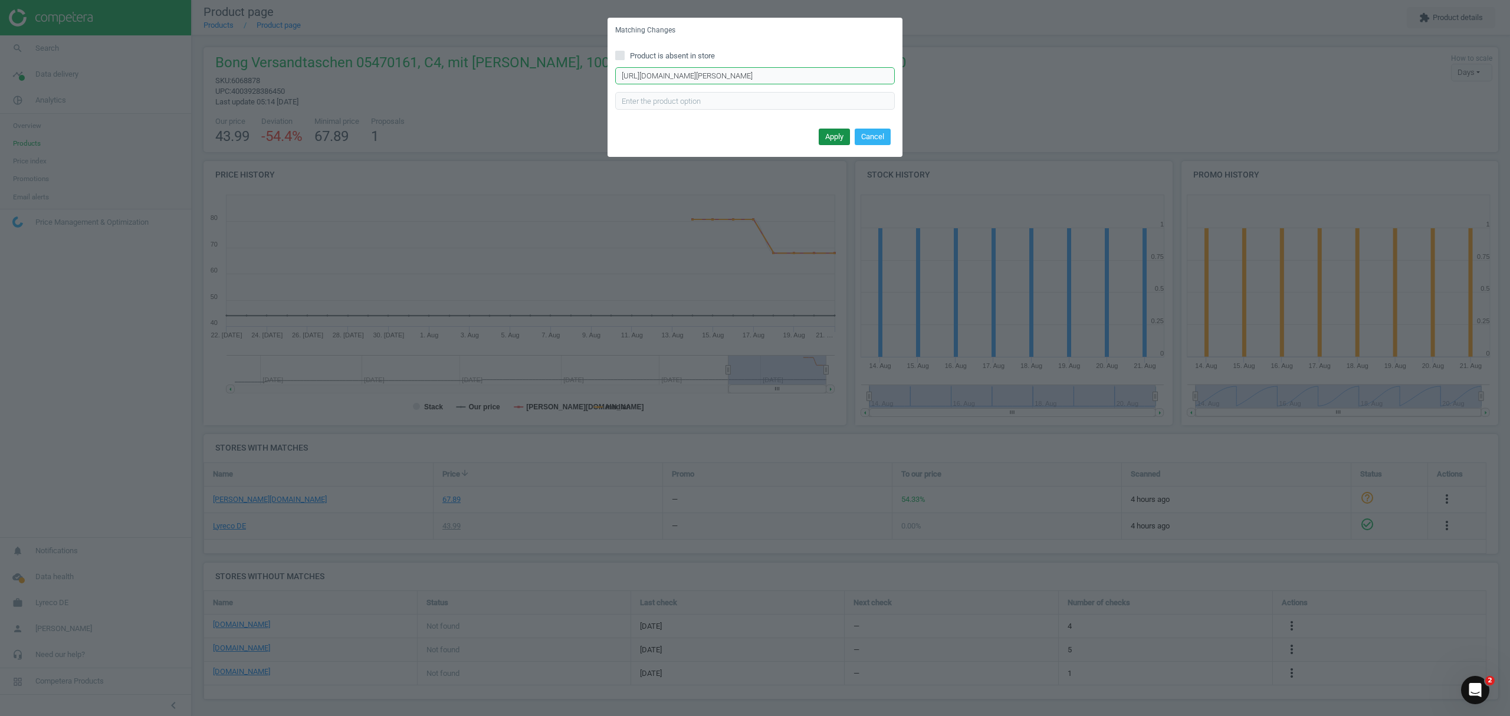
type input "[URL][DOMAIN_NAME][PERSON_NAME]"
click at [832, 140] on button "Apply" at bounding box center [834, 137] width 31 height 17
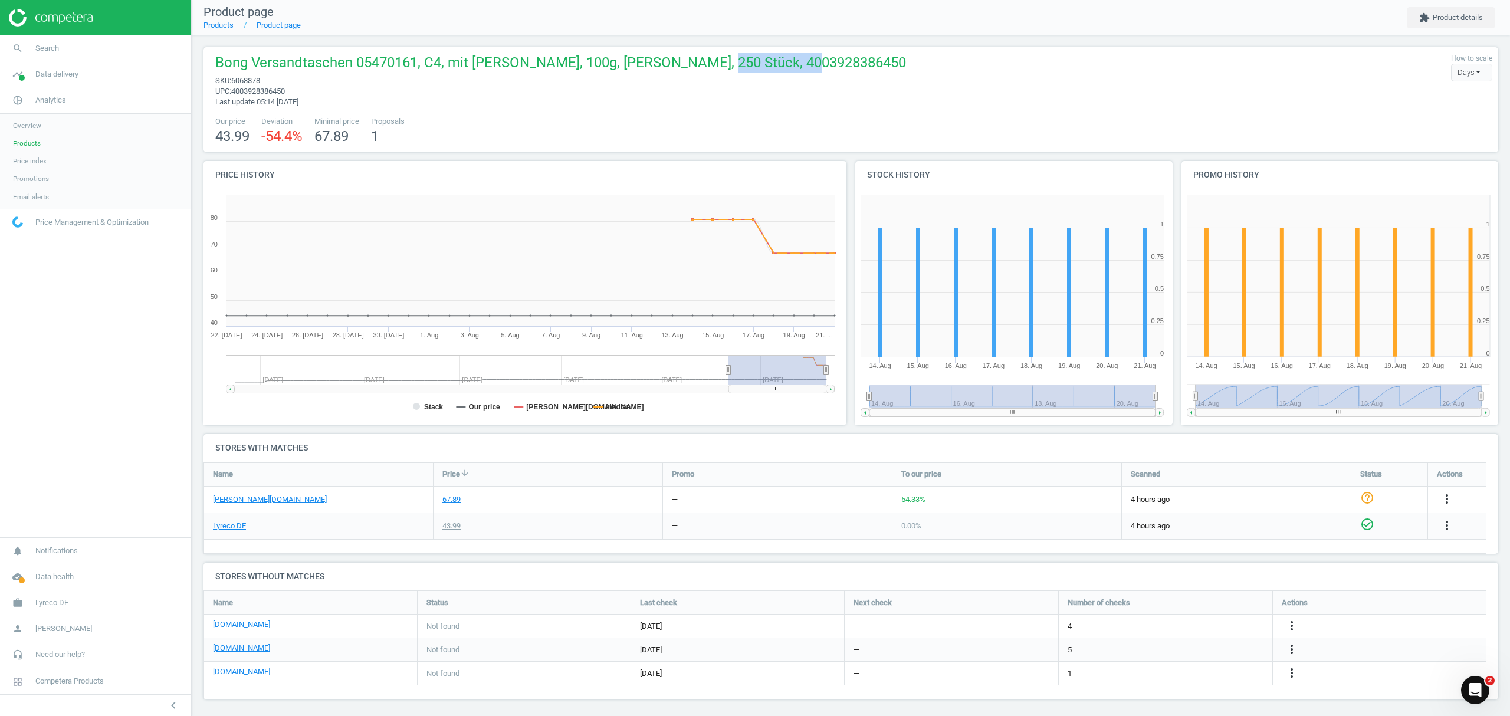
drag, startPoint x: 689, startPoint y: 57, endPoint x: 784, endPoint y: 69, distance: 95.1
click at [784, 69] on span "Bong Versandtaschen 05470161, C4, mit [PERSON_NAME], 100g, [PERSON_NAME], 250 S…" at bounding box center [560, 64] width 691 height 22
copy span "4003928386450"
click at [223, 26] on link "Products" at bounding box center [218, 25] width 30 height 9
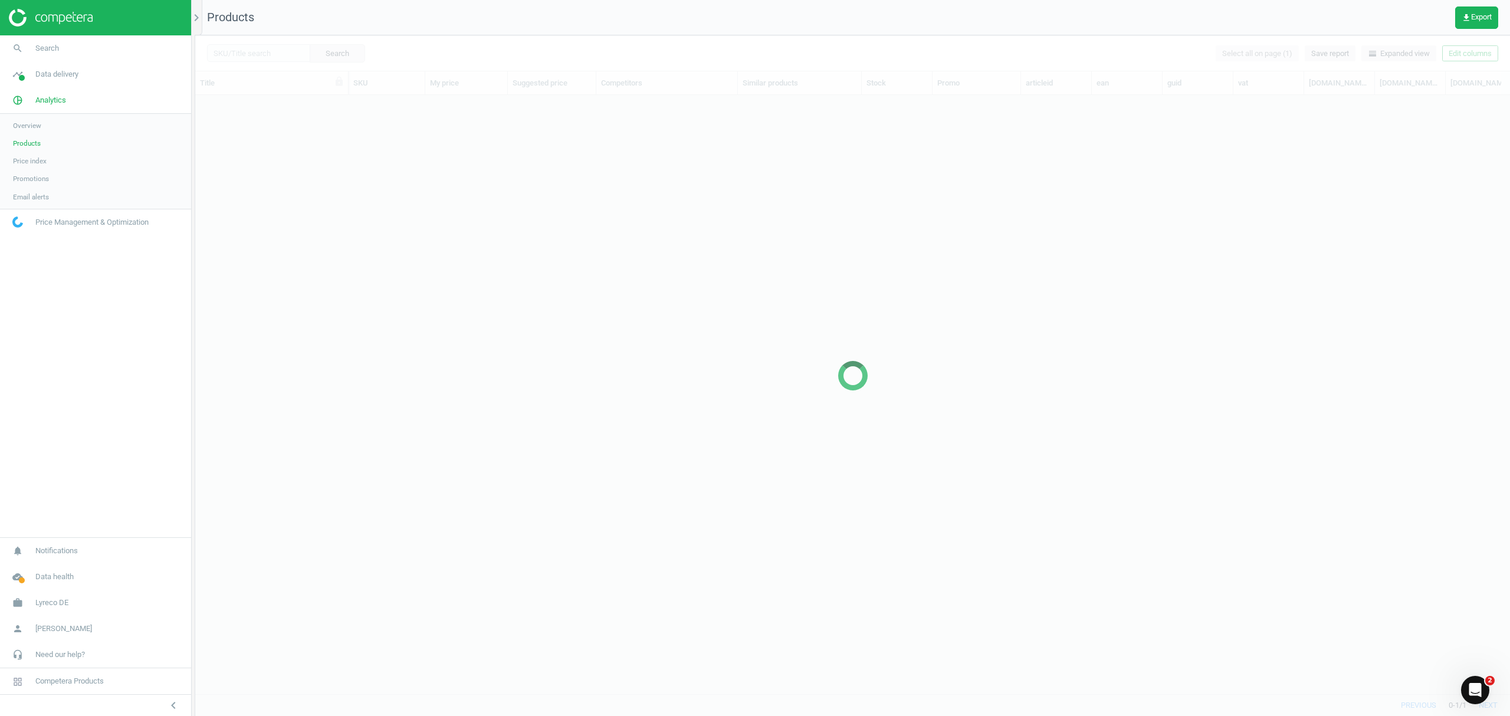
scroll to position [574, 1303]
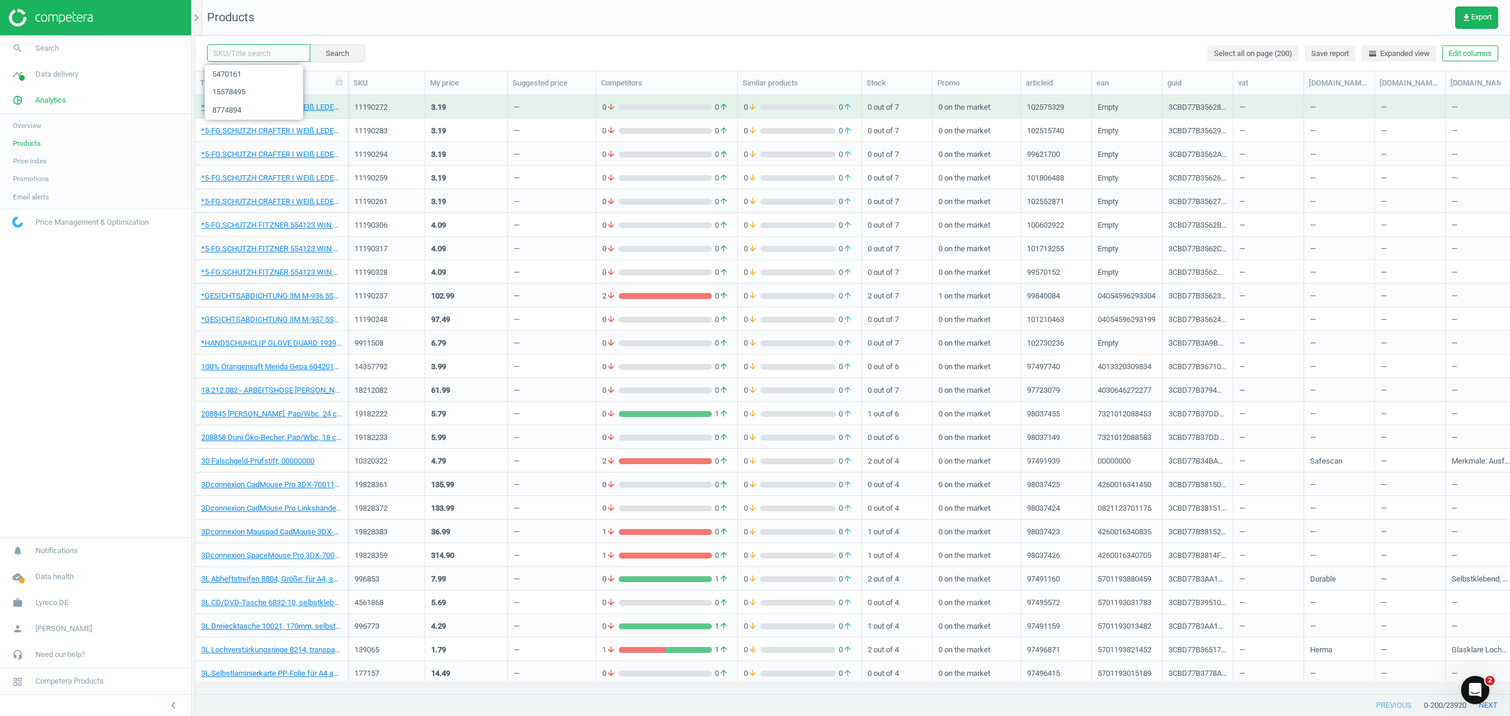
click at [267, 51] on input "text" at bounding box center [258, 53] width 103 height 18
paste input "12147315"
type input "12147315"
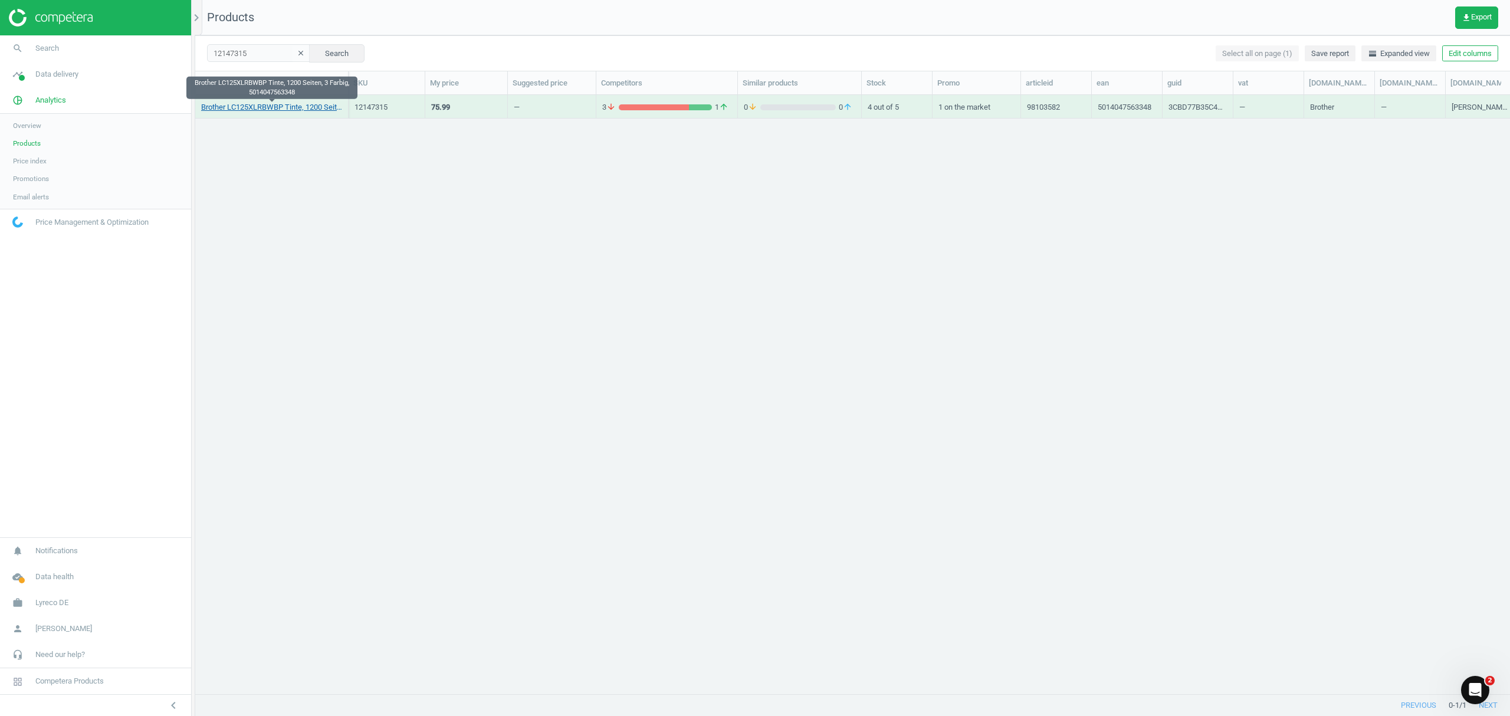
click at [279, 107] on link "Brother LC125XLRBWBP Tinte, 1200 Seiten, 3 Farbig, 5014047563348" at bounding box center [271, 107] width 141 height 11
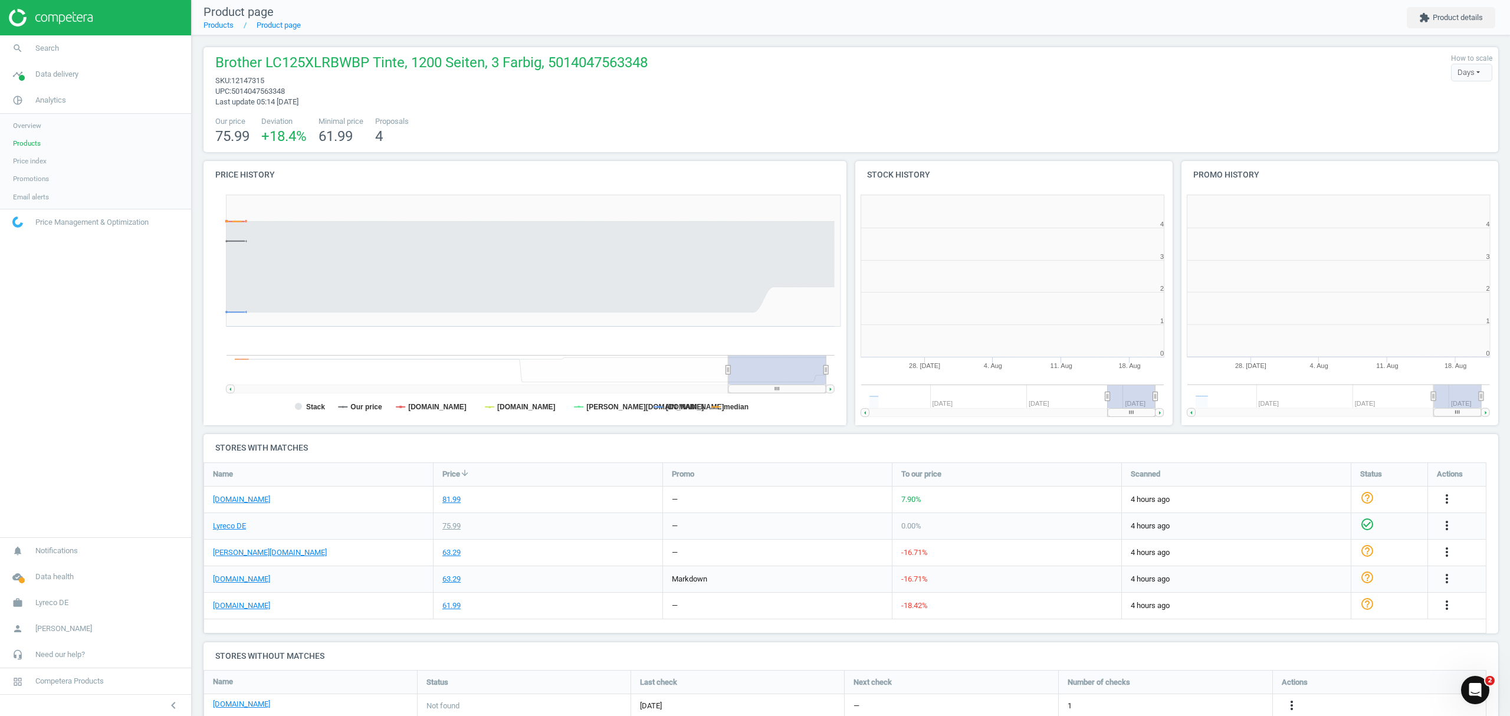
scroll to position [5, 6]
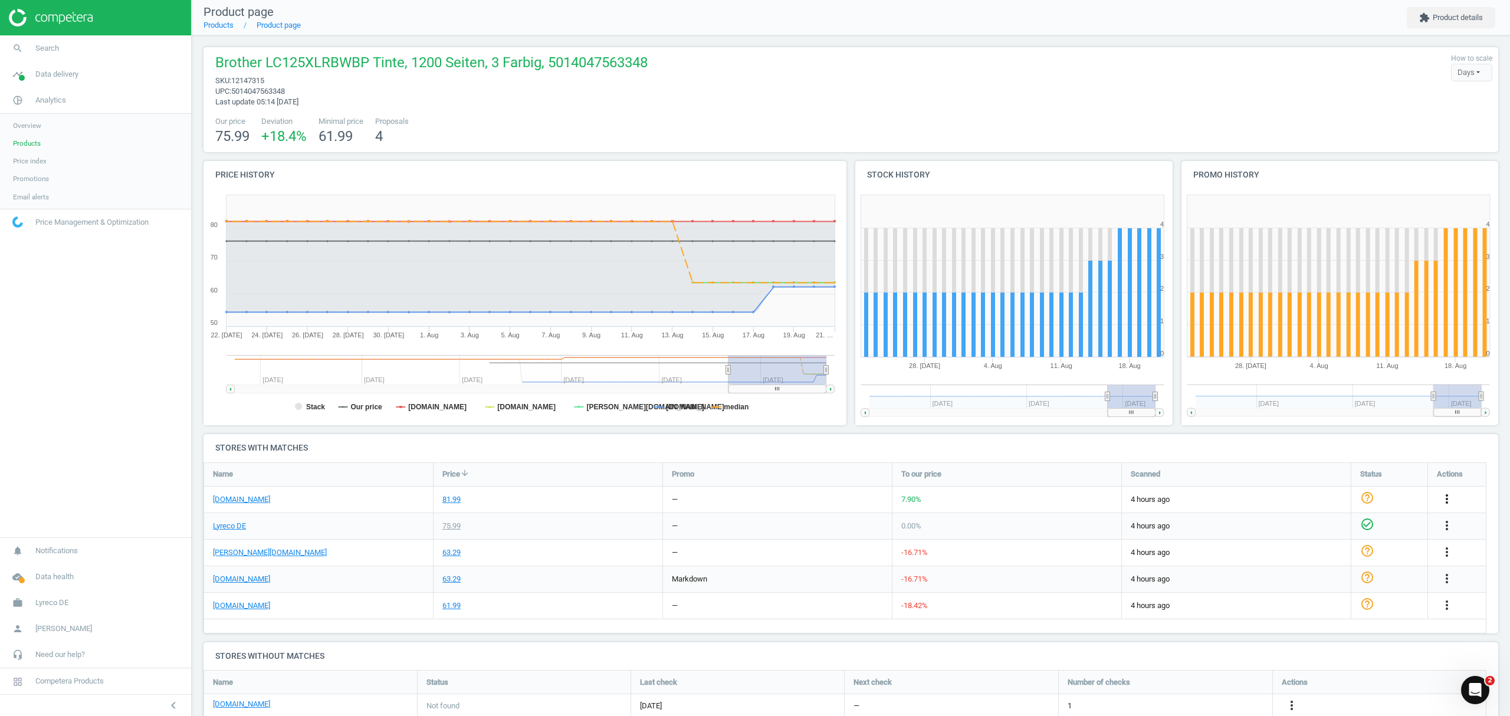
click at [1449, 497] on icon "more_vert" at bounding box center [1447, 499] width 14 height 14
click at [1317, 525] on link "Edit URL/product option" at bounding box center [1355, 527] width 162 height 18
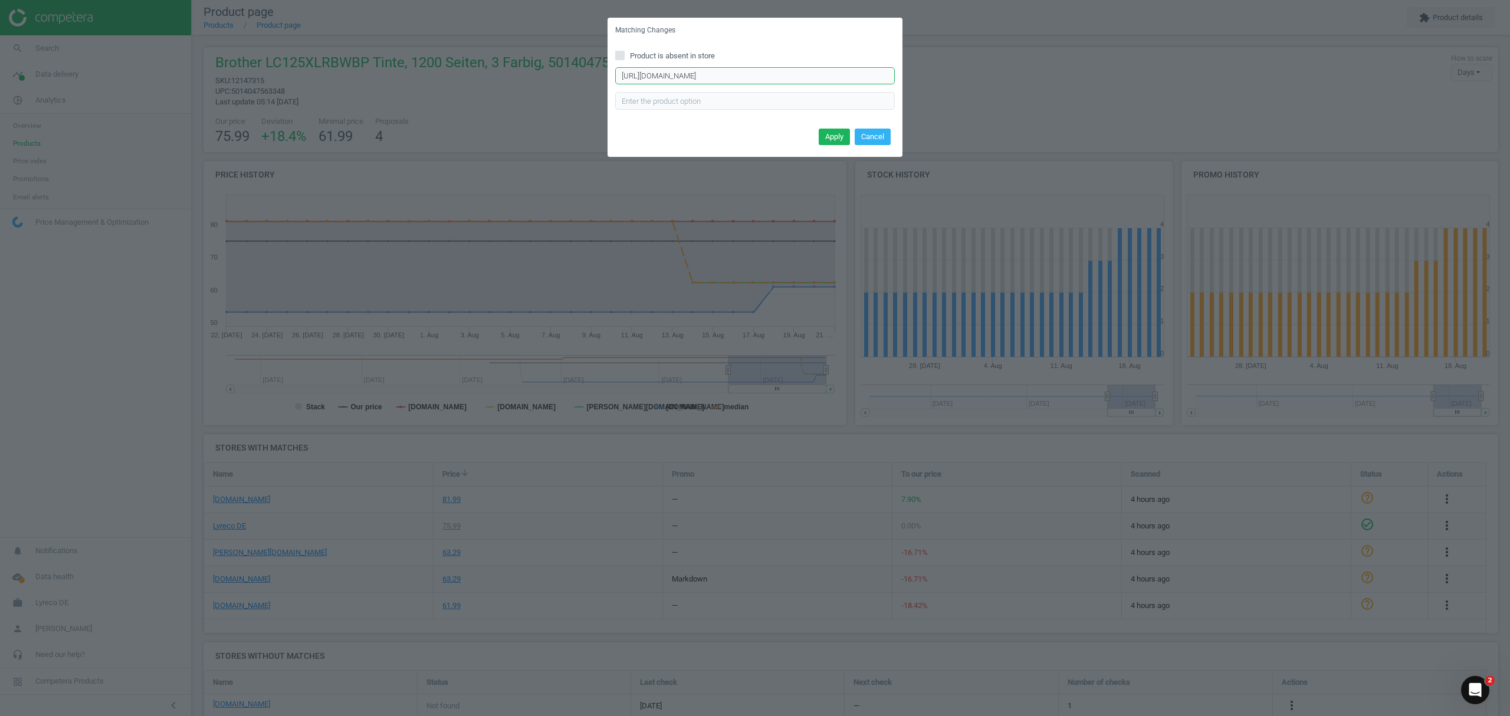
click at [789, 74] on input "[URL][DOMAIN_NAME]" at bounding box center [755, 76] width 280 height 18
paste input "5rbw_cyan_plus_mag_plus_gelb,p-lc-125xlrbw"
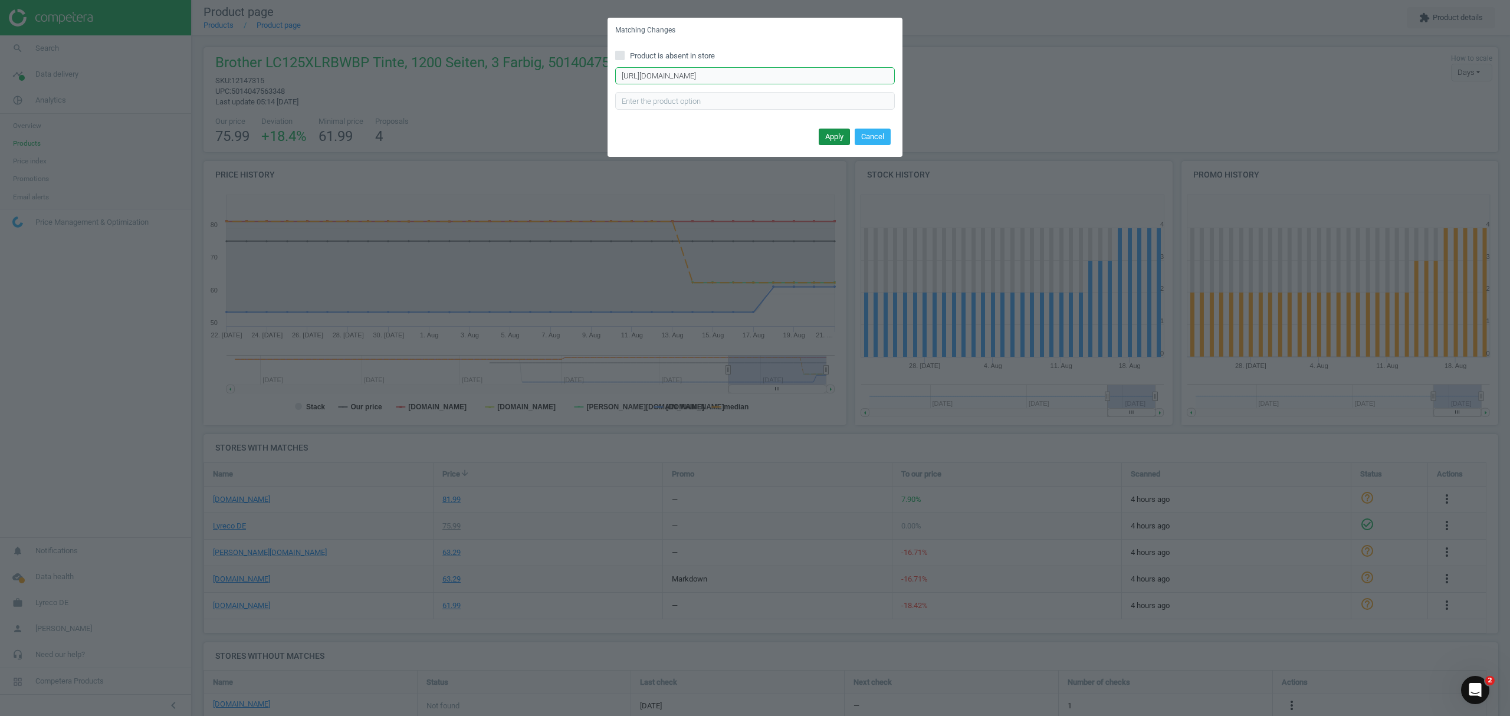
type input "[URL][DOMAIN_NAME]"
click at [824, 134] on button "Apply" at bounding box center [834, 137] width 31 height 17
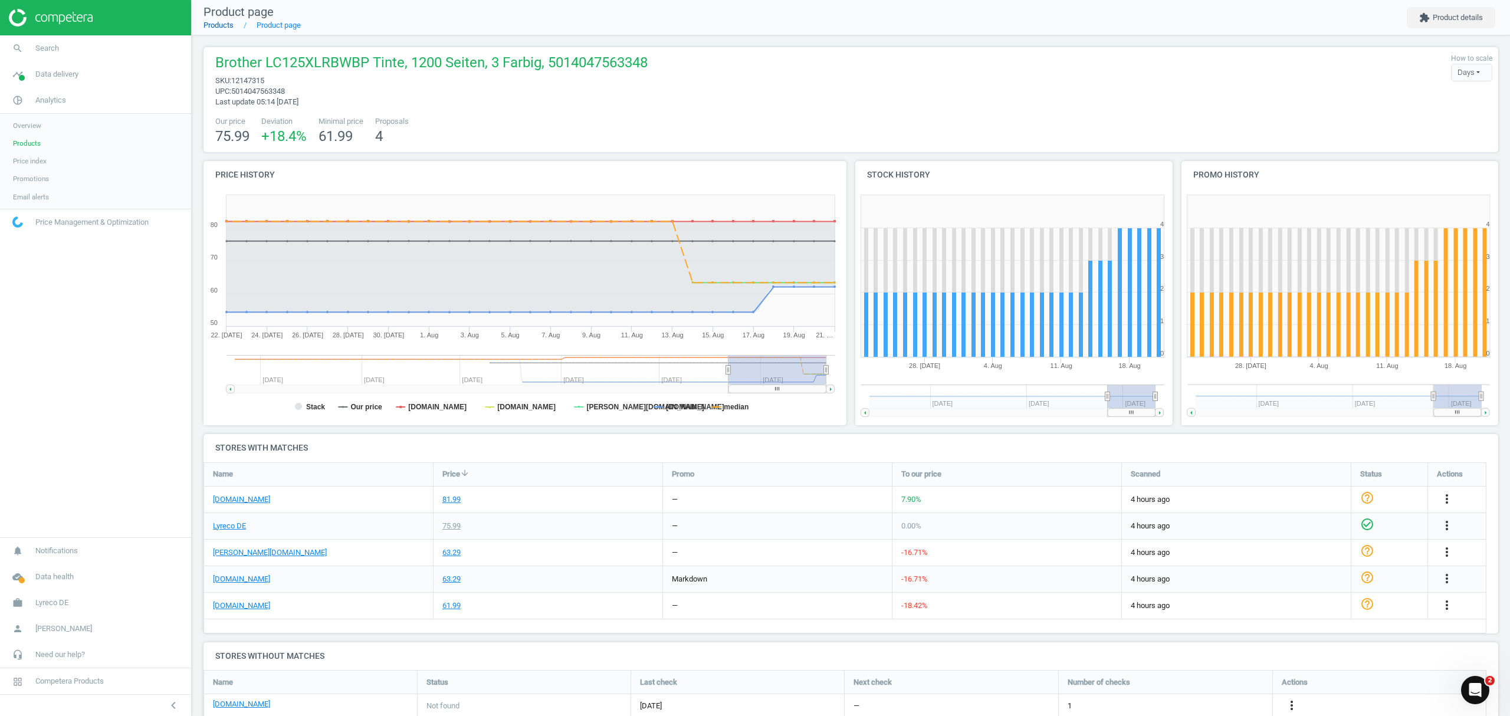
click at [221, 27] on link "Products" at bounding box center [218, 25] width 30 height 9
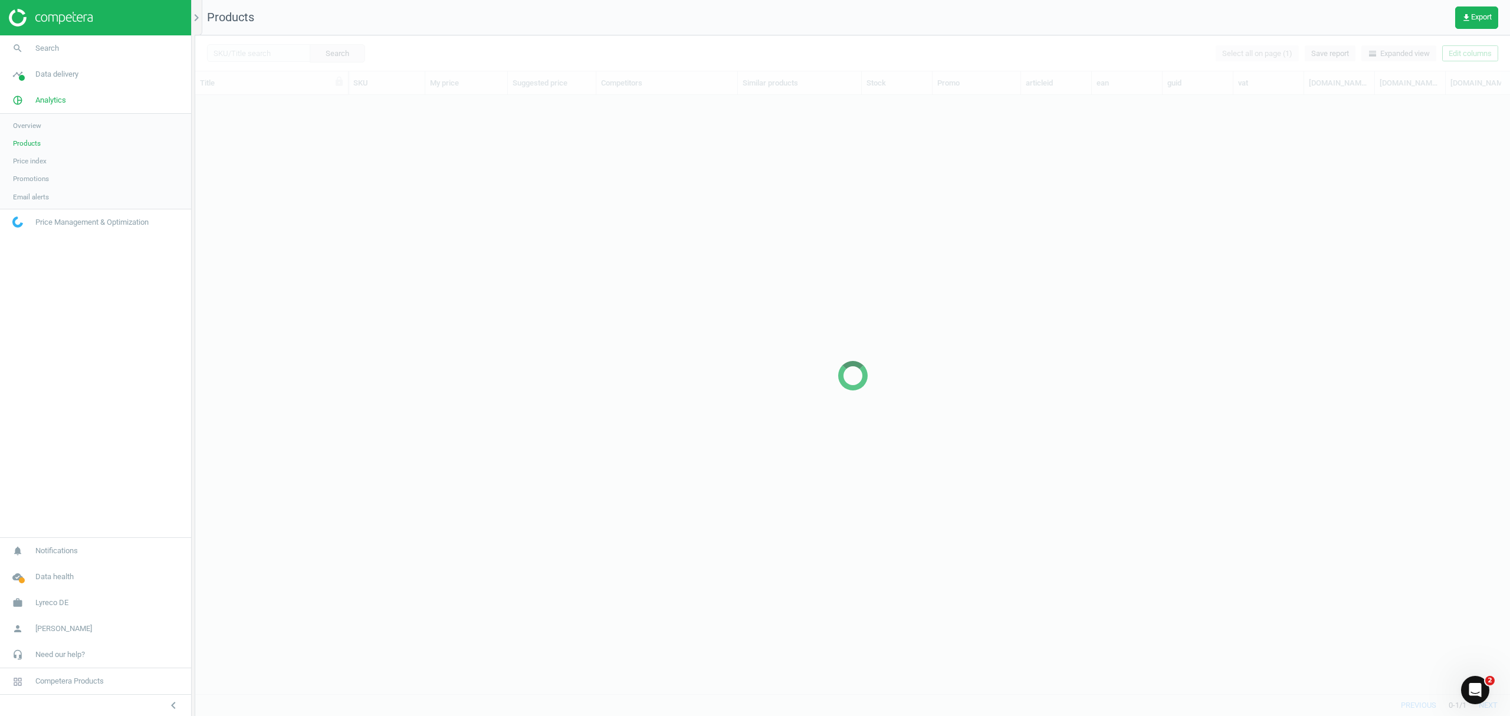
scroll to position [574, 1303]
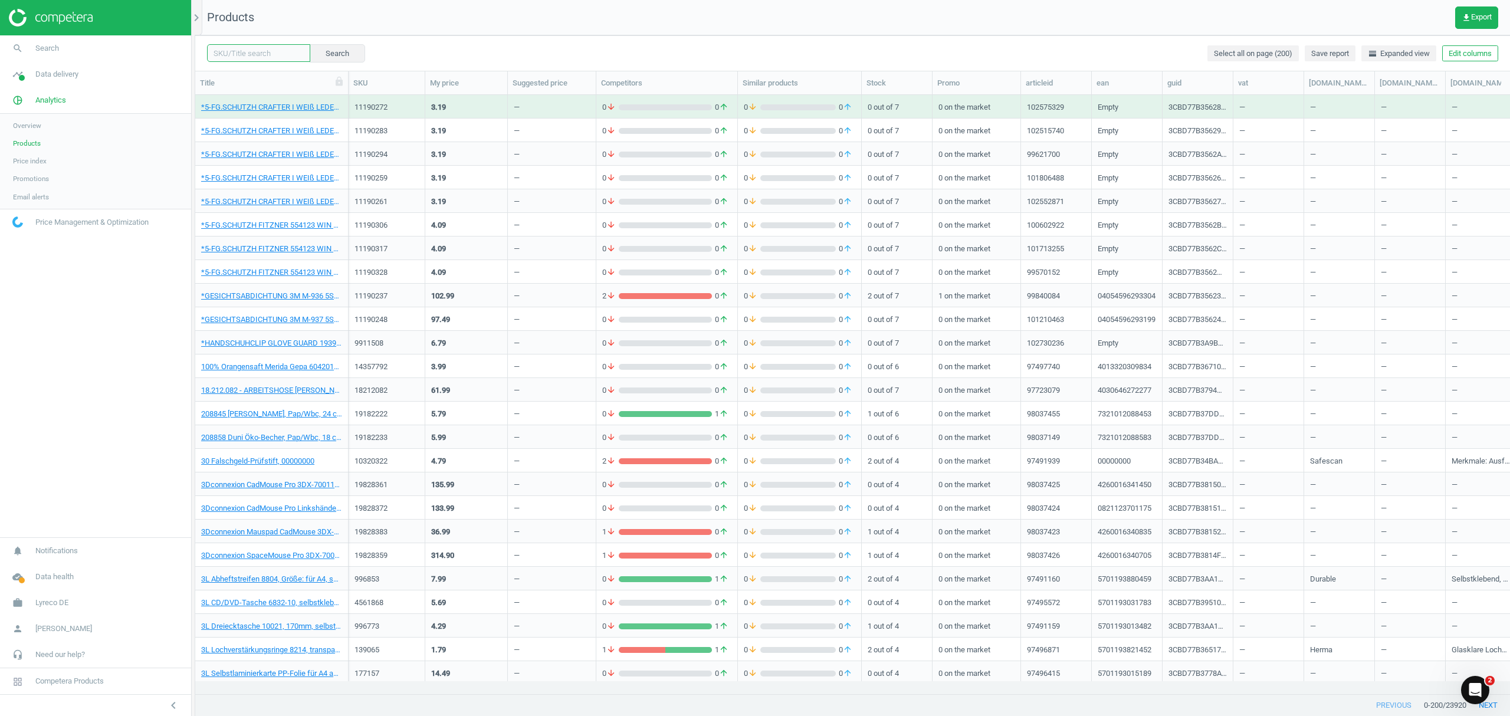
drag, startPoint x: 236, startPoint y: 52, endPoint x: 460, endPoint y: 50, distance: 224.1
click at [236, 52] on input "text" at bounding box center [258, 53] width 103 height 18
paste input "185873"
type input "185873"
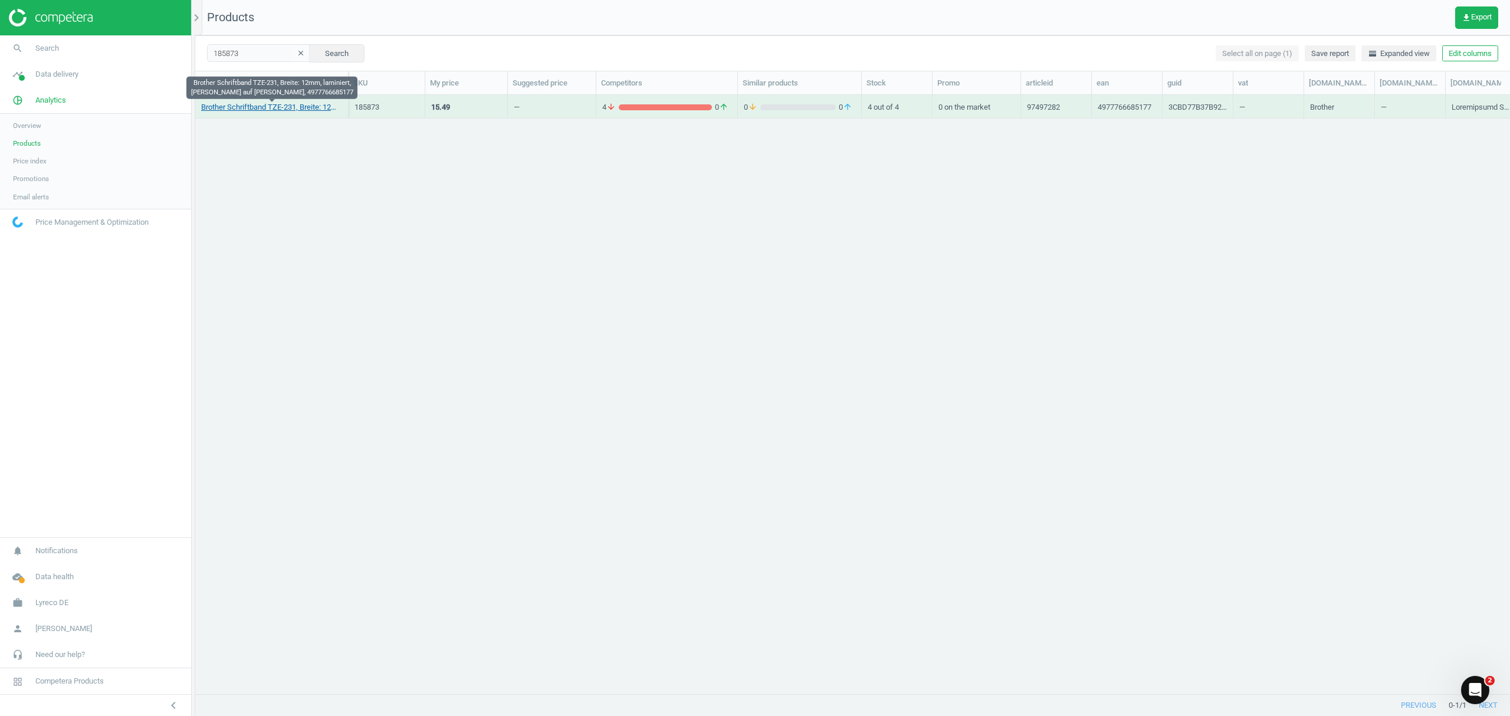
click at [272, 106] on link "Brother Schriftband TZE-231, Breite: 12mm, laminiert, [PERSON_NAME] auf [PERSON…" at bounding box center [271, 107] width 141 height 11
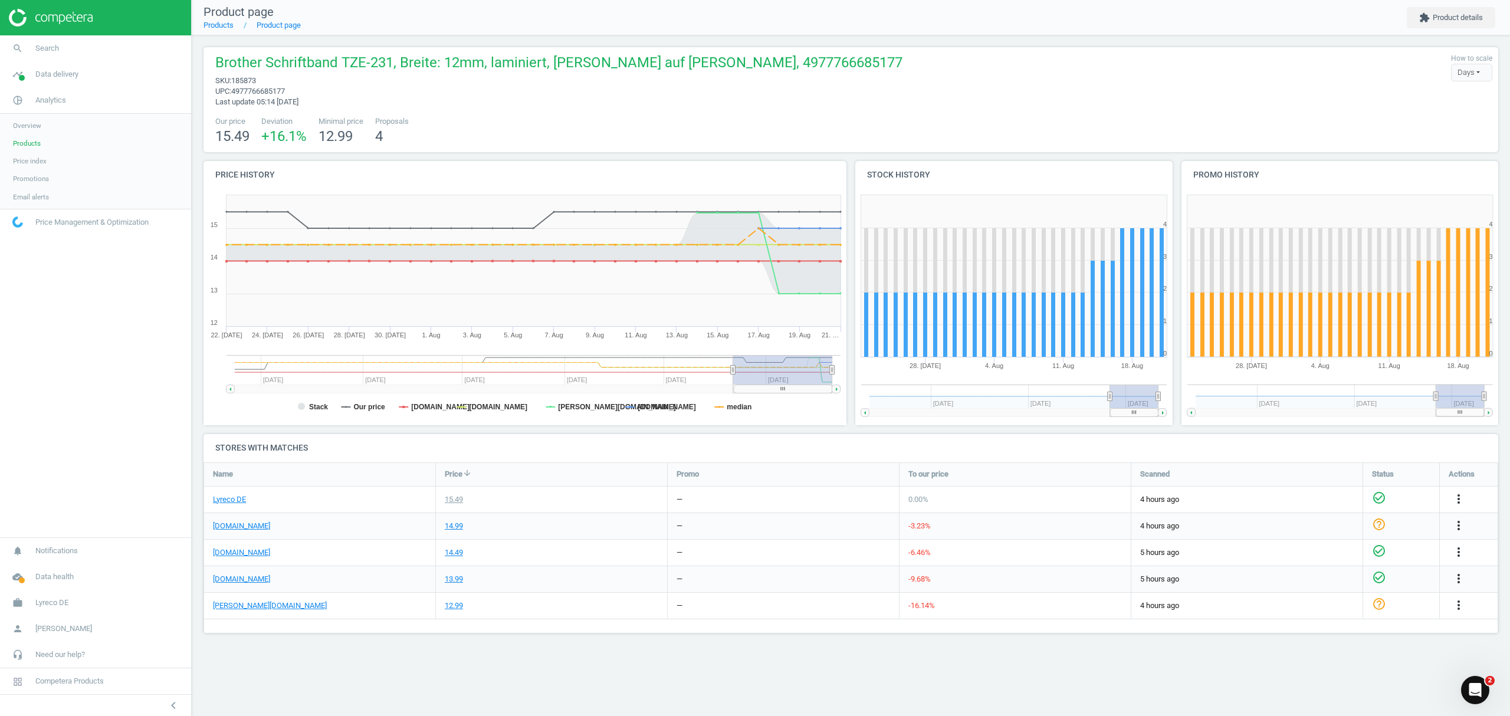
scroll to position [221, 0]
click at [1458, 602] on icon "more_vert" at bounding box center [1458, 605] width 14 height 14
click at [1326, 630] on link "Edit URL/product option" at bounding box center [1367, 634] width 162 height 18
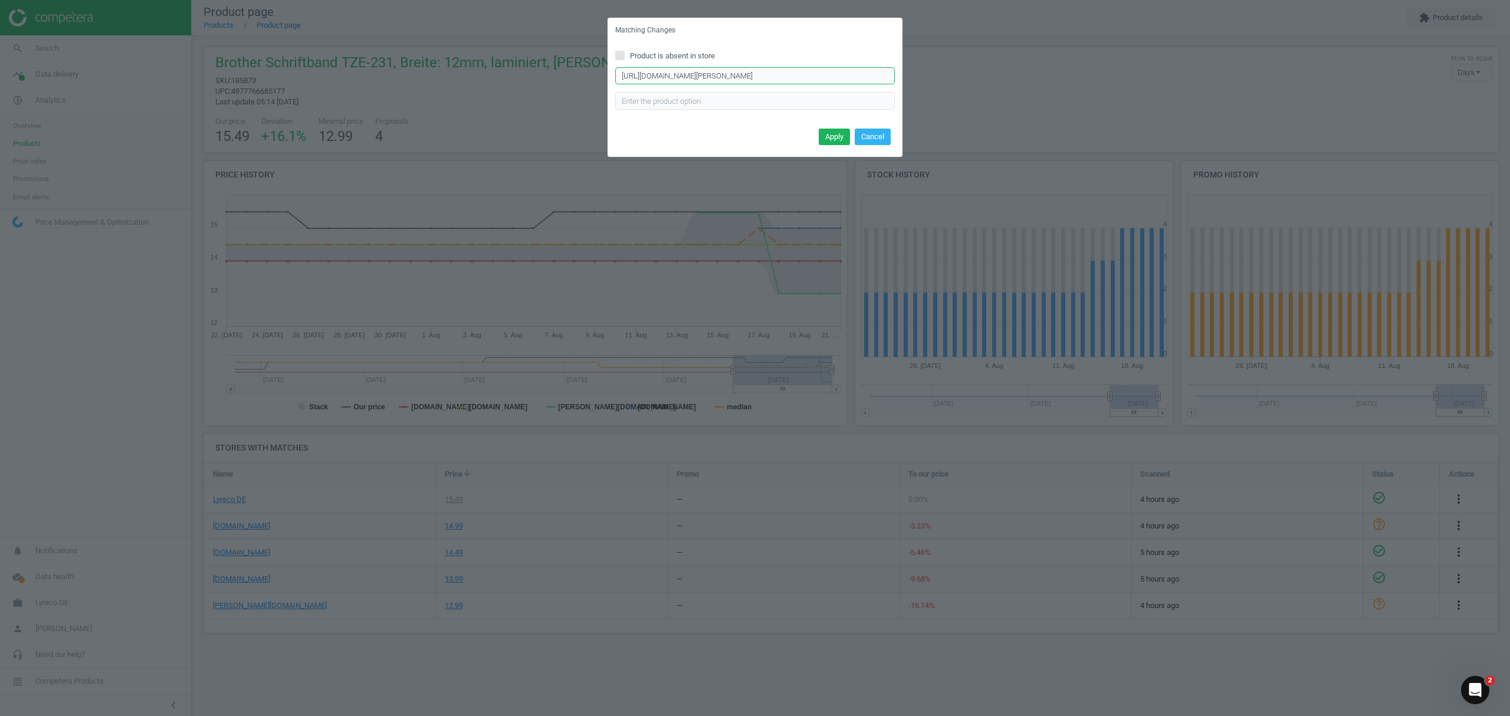
click at [724, 69] on input "[URL][DOMAIN_NAME][PERSON_NAME]" at bounding box center [755, 76] width 280 height 18
click at [725, 69] on input "[URL][DOMAIN_NAME][PERSON_NAME]" at bounding box center [755, 76] width 280 height 18
paste input "Set-TZe-231-12-mm-x-8-m/397250/p"
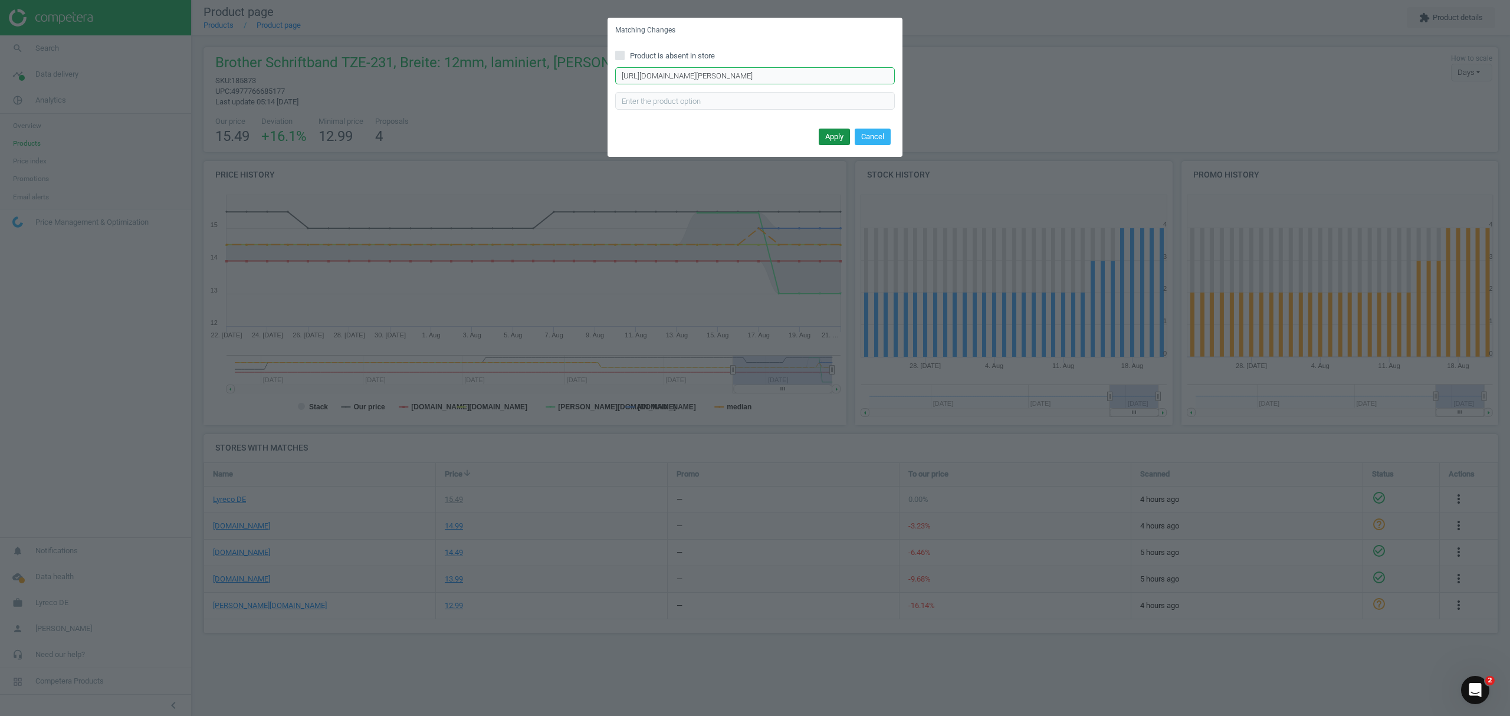
type input "[URL][DOMAIN_NAME][PERSON_NAME]"
click at [839, 132] on button "Apply" at bounding box center [834, 137] width 31 height 17
